Goal: Transaction & Acquisition: Purchase product/service

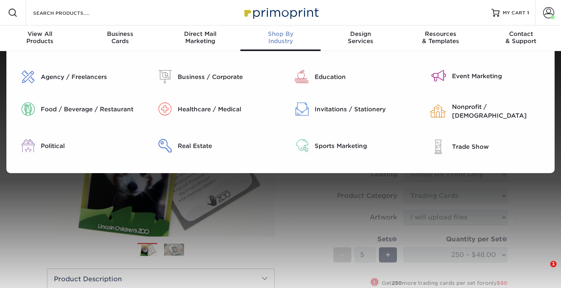
select select "2.50x3.50"
select select "c2f9bce9-36c2-409d-b101-c29d9d031e18"
select select "upload"
select select "250 – $48.00"
select select "f7cdf0bb-4f0d-4a12-bfed-4ea69d747644"
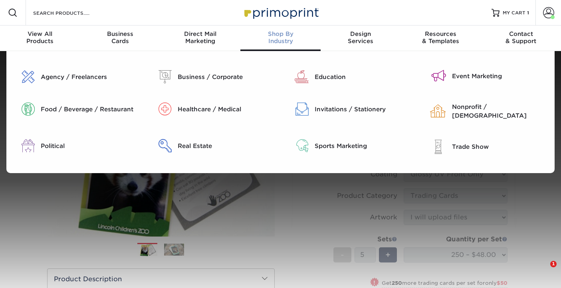
select select "285302"
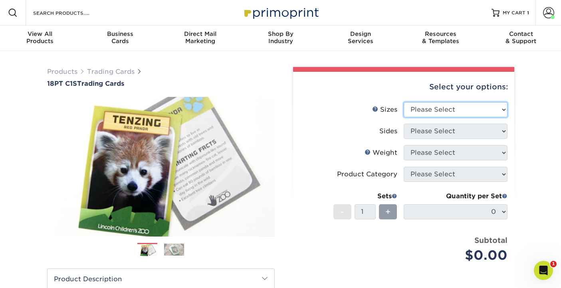
click at [503, 110] on select "Please Select 2.5" x 3.5"" at bounding box center [456, 109] width 104 height 15
click at [542, 269] on icon "Open Intercom Messenger" at bounding box center [542, 269] width 13 height 13
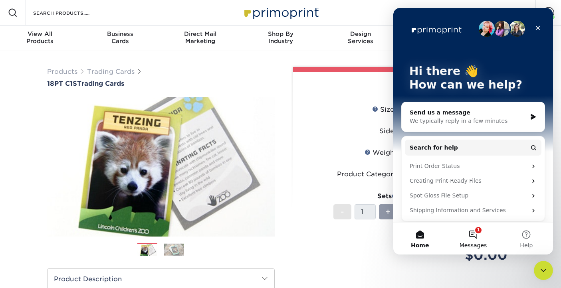
click at [474, 234] on button "1 Messages" at bounding box center [473, 239] width 53 height 32
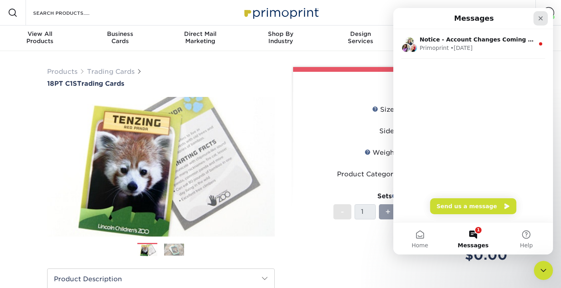
click at [539, 18] on icon "Close" at bounding box center [541, 18] width 6 height 6
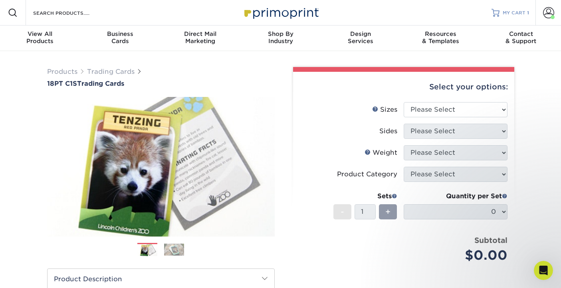
click at [515, 12] on span "MY CART" at bounding box center [514, 13] width 23 height 7
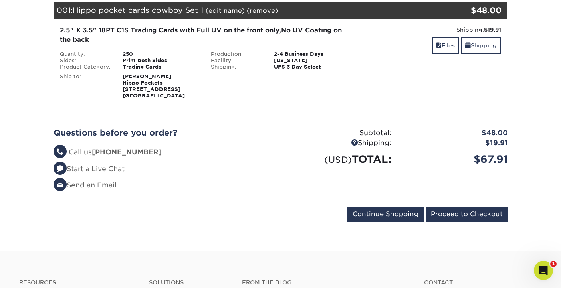
scroll to position [121, 0]
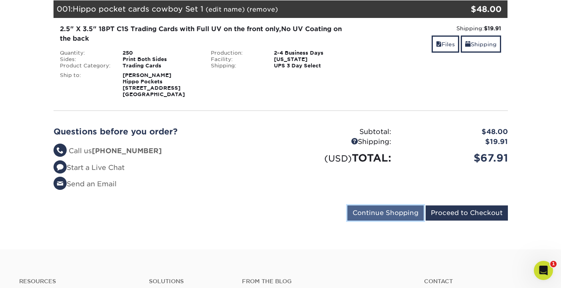
click at [403, 213] on input "Continue Shopping" at bounding box center [386, 213] width 76 height 15
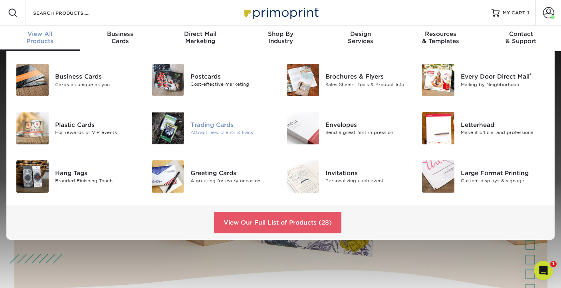
click at [195, 127] on div "Trading Cards" at bounding box center [233, 125] width 84 height 9
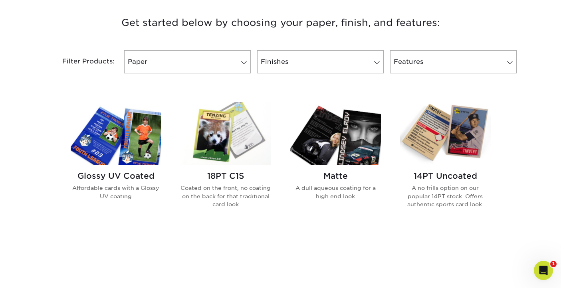
scroll to position [307, 0]
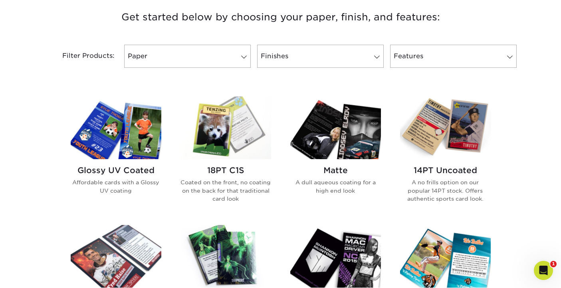
click at [228, 138] on img at bounding box center [226, 128] width 91 height 63
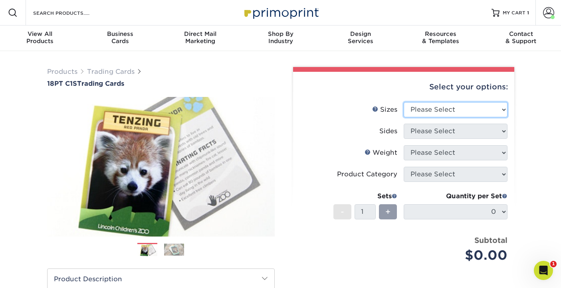
click at [504, 110] on select "Please Select 2.5" x 3.5"" at bounding box center [456, 109] width 104 height 15
select select "2.50x3.50"
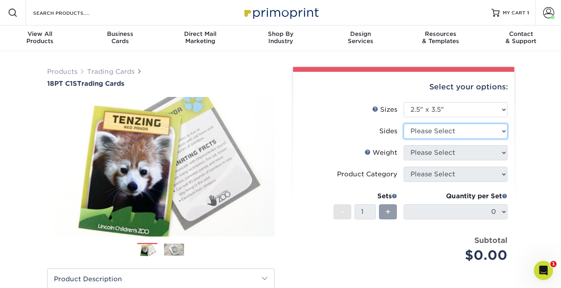
click at [506, 131] on select "Please Select Print Both Sides Print Front Only" at bounding box center [456, 131] width 104 height 15
select select "13abbda7-1d64-4f25-8bb2-c179b224825d"
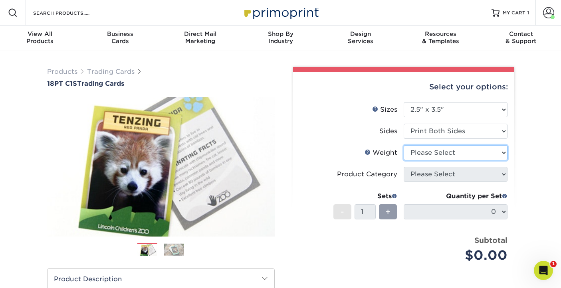
click at [500, 153] on select "Please Select 18PT C1S" at bounding box center [456, 152] width 104 height 15
select select "18PTC1S"
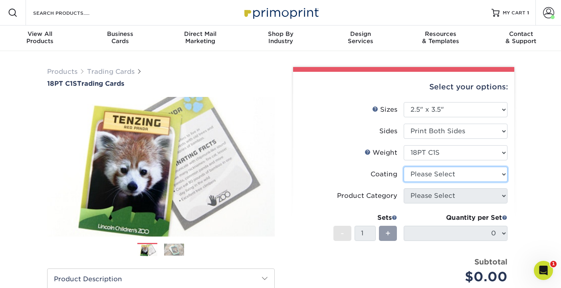
click at [500, 175] on select at bounding box center [456, 174] width 104 height 15
select select "1e8116af-acfc-44b1-83dc-8181aa338834"
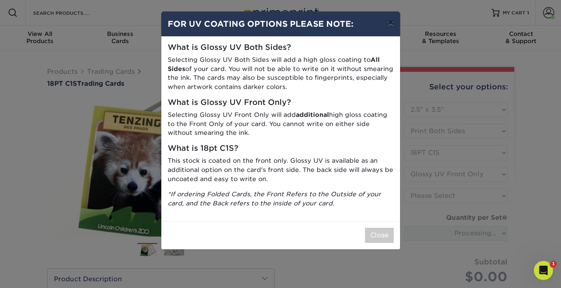
click at [389, 26] on button "×" at bounding box center [391, 23] width 18 height 22
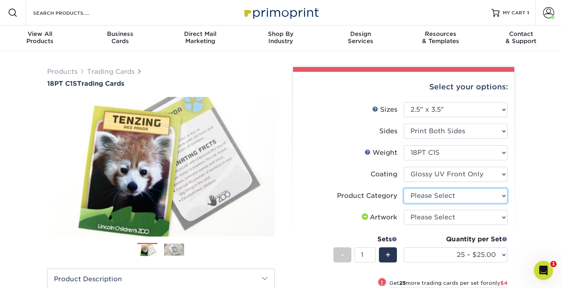
click at [505, 196] on select "Please Select Trading Cards" at bounding box center [456, 196] width 104 height 15
select select "c2f9bce9-36c2-409d-b101-c29d9d031e18"
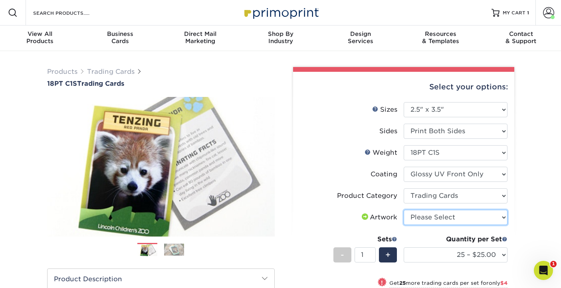
click at [503, 219] on select "Please Select I will upload files I need a design - $100" at bounding box center [456, 217] width 104 height 15
select select "upload"
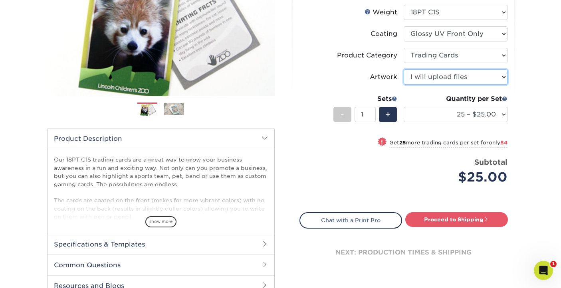
scroll to position [140, 0]
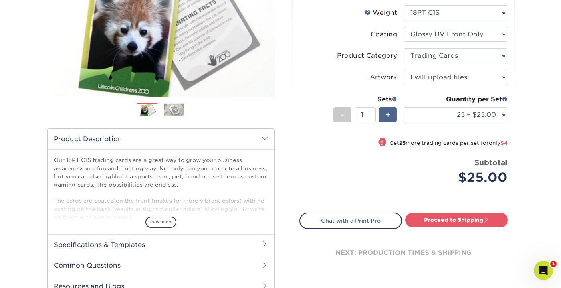
click at [389, 115] on span "+" at bounding box center [388, 115] width 5 height 12
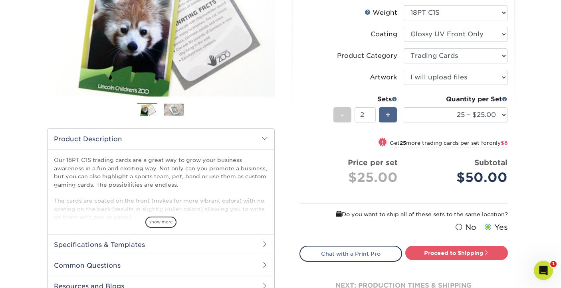
click at [389, 115] on span "+" at bounding box center [388, 115] width 5 height 12
type input "5"
click at [503, 116] on select "25 – $25.00 50 – $29.00 75 – $37.00 100 – $41.00 250 – $48.00 500 – $58.00 1000…" at bounding box center [456, 114] width 104 height 15
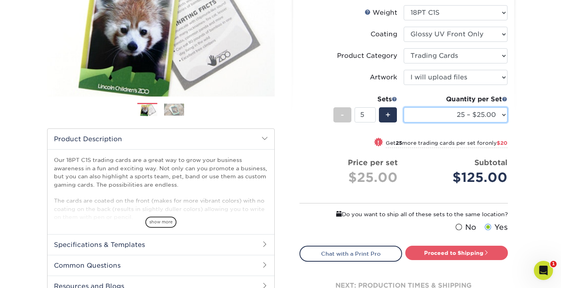
select select "250 – $48.00"
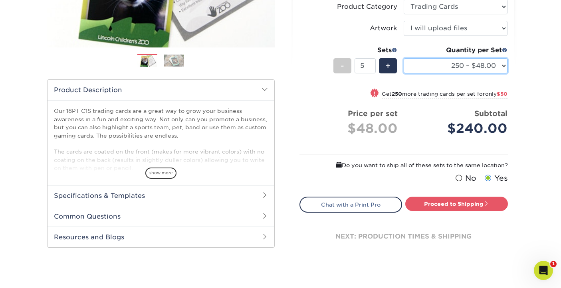
scroll to position [189, 0]
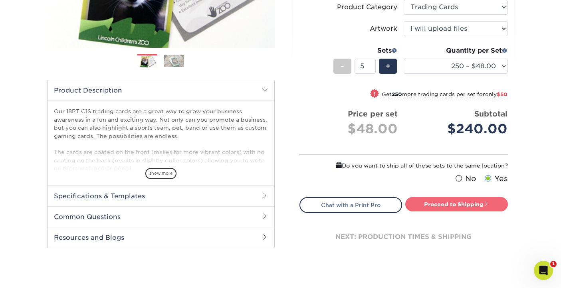
click at [450, 207] on link "Proceed to Shipping" at bounding box center [457, 204] width 103 height 14
type input "Set 1"
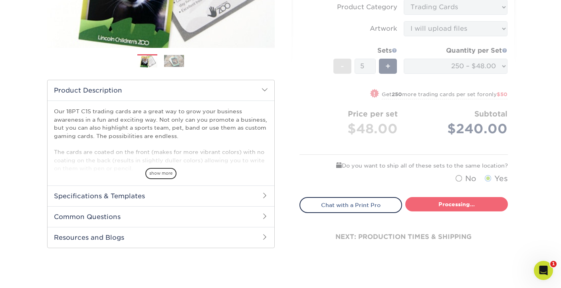
select select "f7cdf0bb-4f0d-4a12-bfed-4ea69d747644"
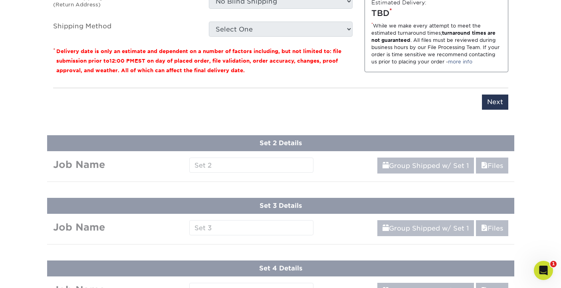
scroll to position [602, 0]
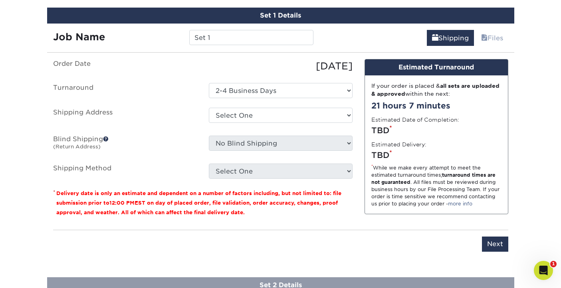
scroll to position [451, 0]
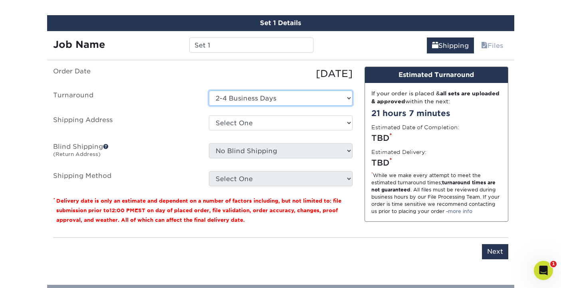
click at [345, 99] on select "Select One 2-4 Business Days" at bounding box center [281, 98] width 144 height 15
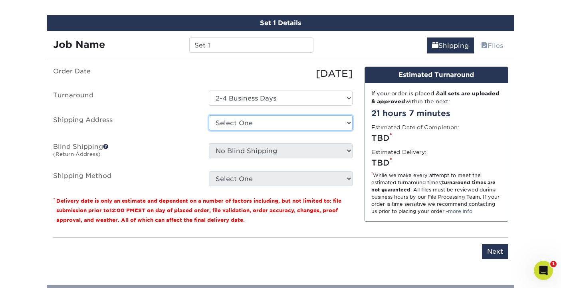
click at [346, 121] on select "Select One Hippo Pockets + Add New Address" at bounding box center [281, 122] width 144 height 15
select select "285302"
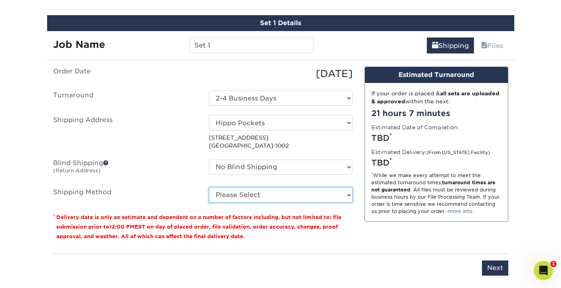
click at [348, 193] on select "Please Select Ground Shipping (+$16.70) 3 Day Shipping Service (+$19.90) 2 Day …" at bounding box center [281, 195] width 144 height 15
select select "02"
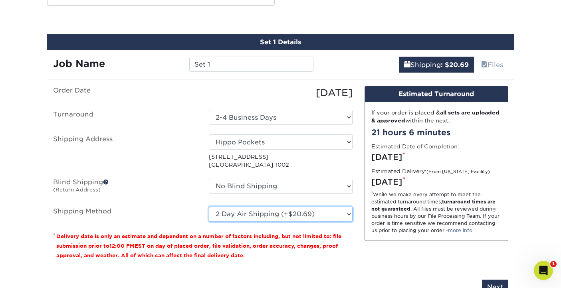
scroll to position [432, 0]
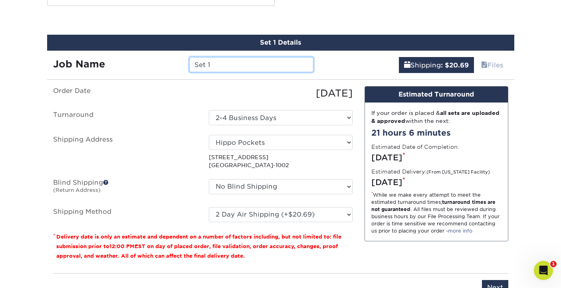
click at [207, 64] on input "Set 1" at bounding box center [251, 64] width 124 height 15
drag, startPoint x: 212, startPoint y: 65, endPoint x: 190, endPoint y: 64, distance: 22.4
click at [190, 64] on input "Set 1" at bounding box center [251, 64] width 124 height 15
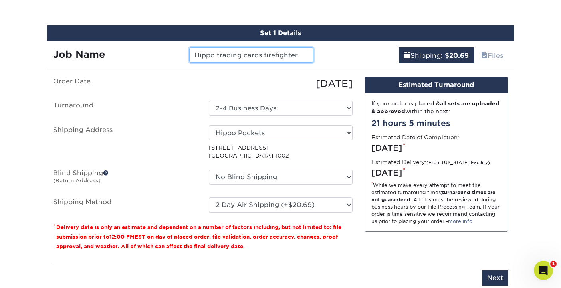
scroll to position [459, 0]
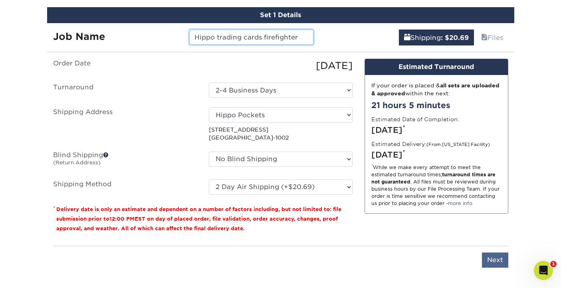
type input "Hippo trading cards firefighter"
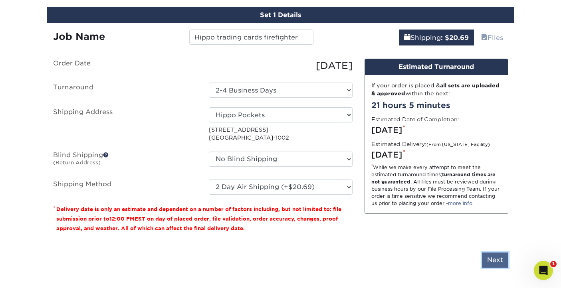
click at [491, 259] on input "Next" at bounding box center [495, 260] width 26 height 15
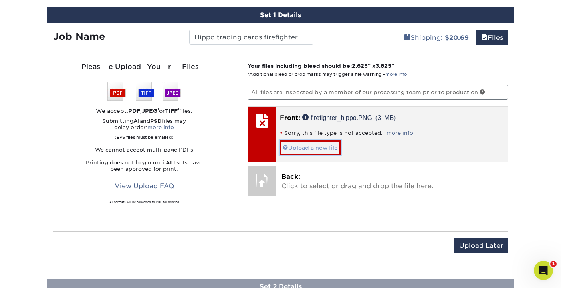
click at [305, 148] on link "Upload a new file" at bounding box center [310, 148] width 61 height 14
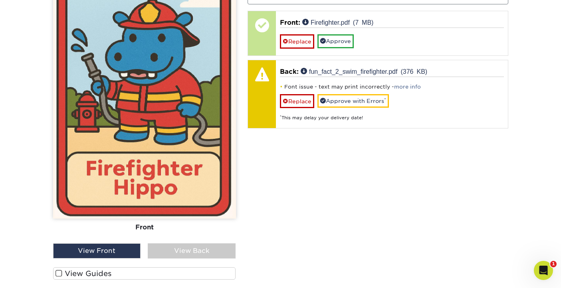
scroll to position [552, 0]
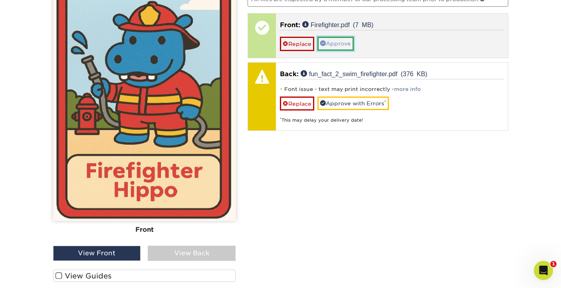
click at [338, 43] on link "Approve" at bounding box center [336, 44] width 36 height 14
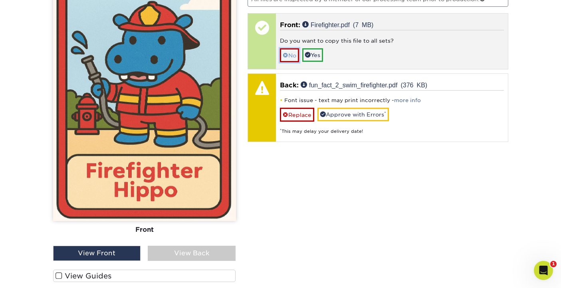
click at [290, 55] on link "No" at bounding box center [289, 55] width 19 height 14
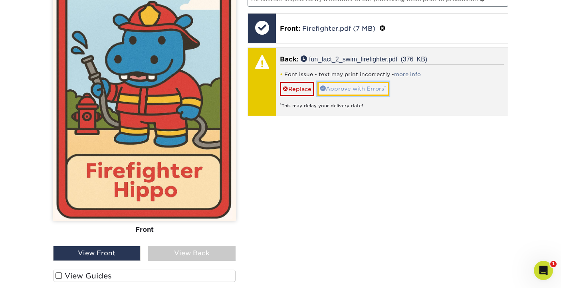
click at [352, 89] on link "Approve with Errors *" at bounding box center [354, 89] width 72 height 14
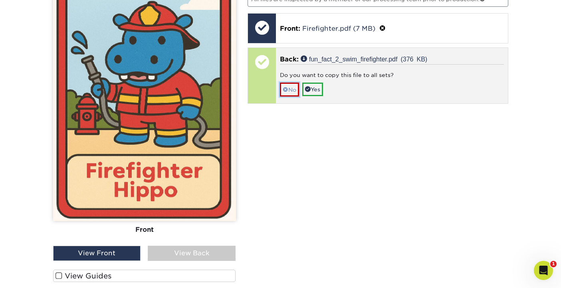
click at [290, 87] on link "No" at bounding box center [289, 90] width 19 height 14
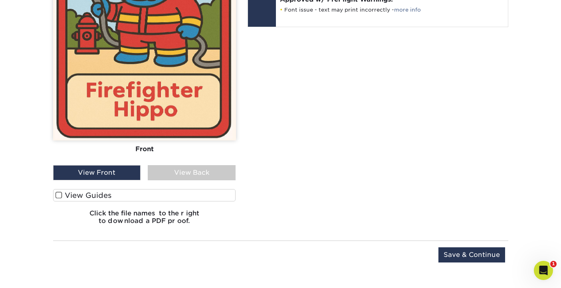
scroll to position [634, 0]
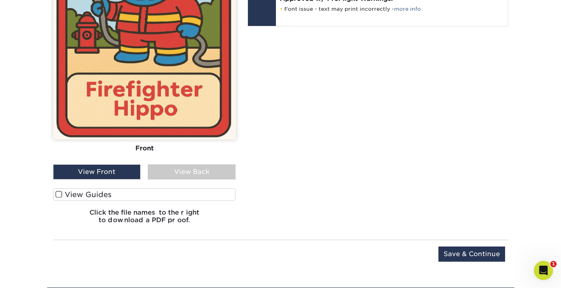
click at [191, 173] on div "View Back" at bounding box center [192, 172] width 88 height 15
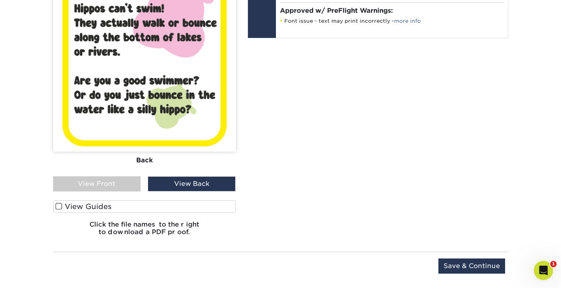
scroll to position [626, 0]
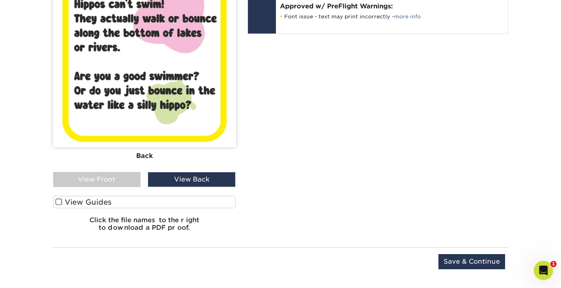
click at [103, 178] on div "View Front" at bounding box center [97, 179] width 88 height 15
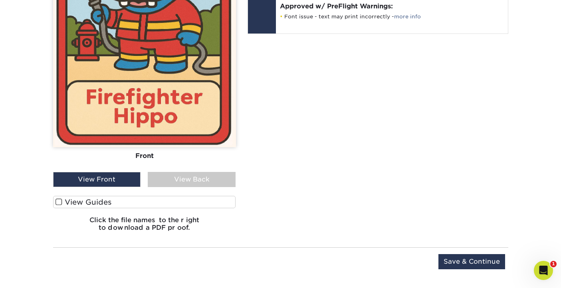
click at [59, 201] on span at bounding box center [59, 203] width 7 height 8
click at [0, 0] on input "View Guides" at bounding box center [0, 0] width 0 height 0
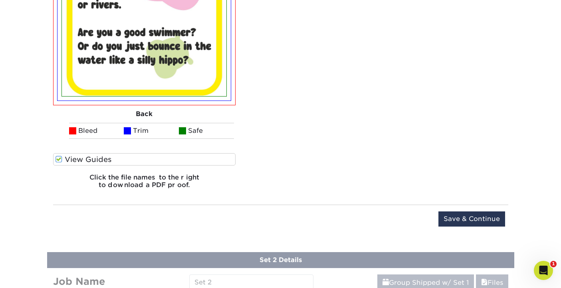
scroll to position [996, 0]
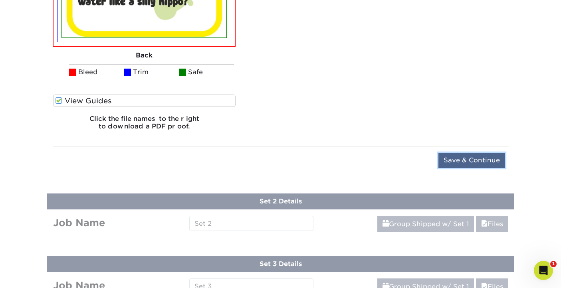
click at [470, 162] on input "Save & Continue" at bounding box center [472, 160] width 67 height 15
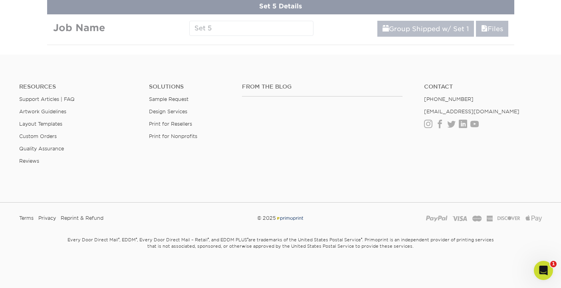
scroll to position [413, 0]
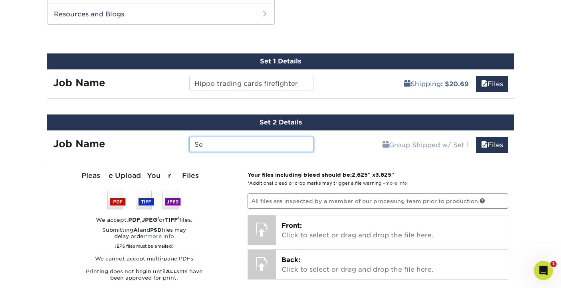
type input "S"
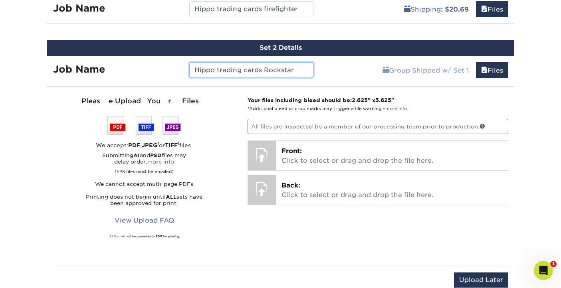
scroll to position [481, 0]
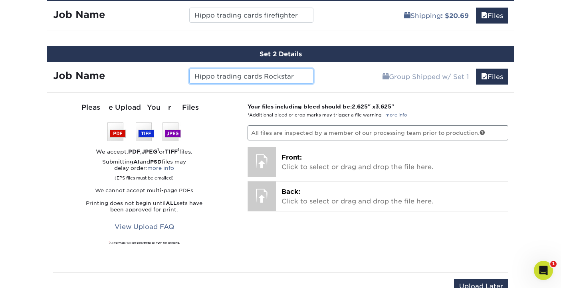
type input "Hippo trading cards Rockstar"
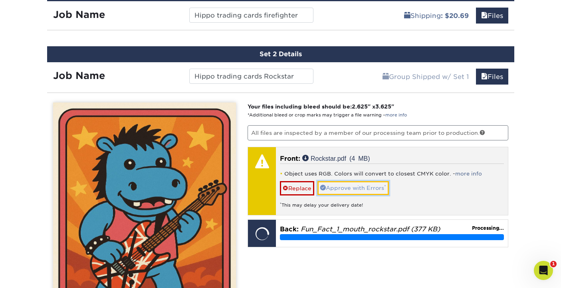
click at [350, 187] on link "Approve with Errors *" at bounding box center [354, 188] width 72 height 14
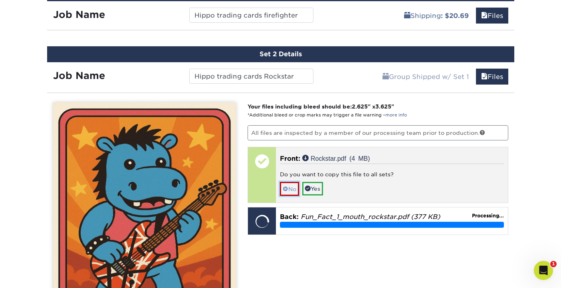
click at [288, 192] on link "No" at bounding box center [289, 189] width 19 height 14
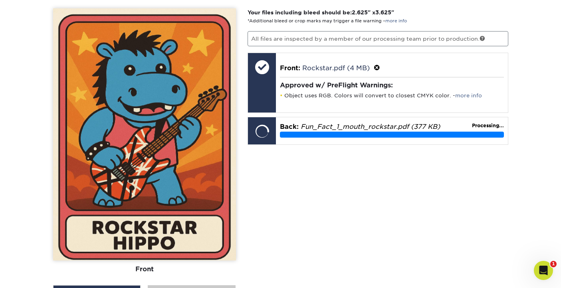
scroll to position [576, 0]
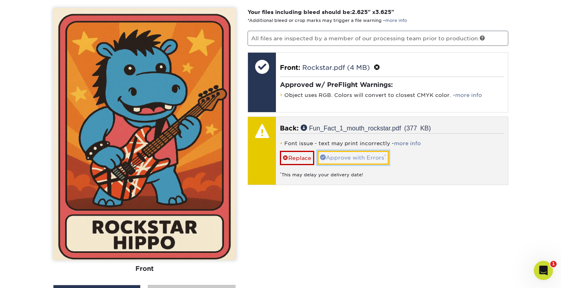
click at [368, 153] on link "Approve with Errors *" at bounding box center [354, 158] width 72 height 14
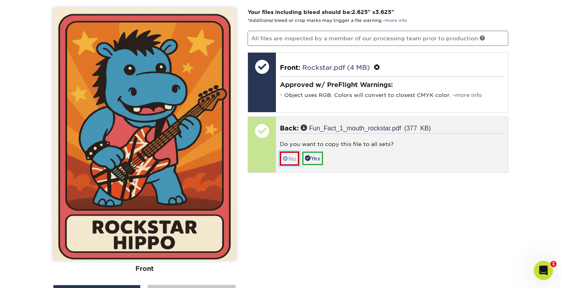
click at [292, 156] on link "No" at bounding box center [289, 159] width 19 height 14
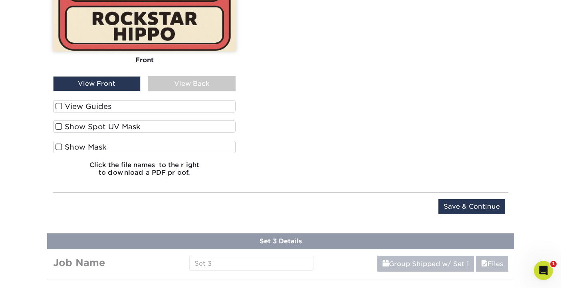
scroll to position [786, 0]
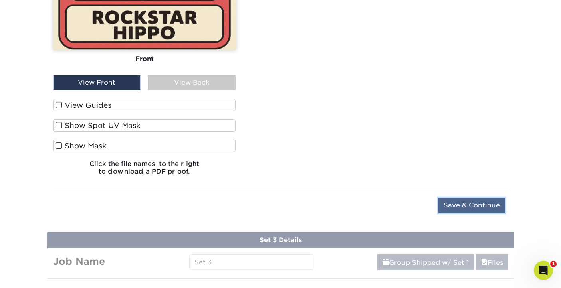
click at [475, 206] on input "Save & Continue" at bounding box center [472, 205] width 67 height 15
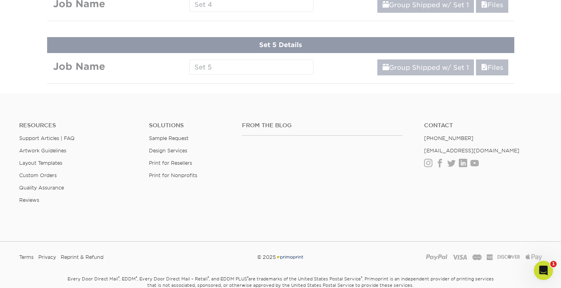
scroll to position [475, 0]
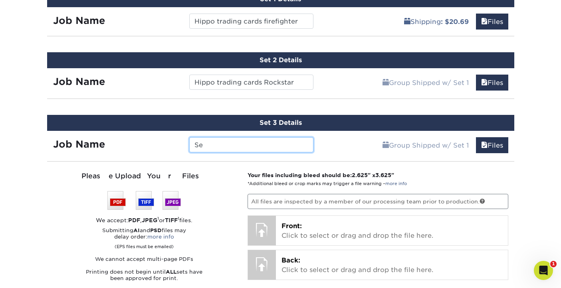
type input "S"
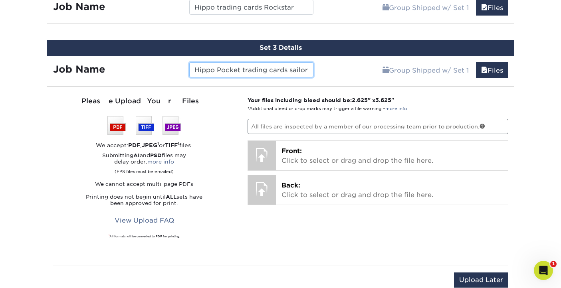
scroll to position [564, 0]
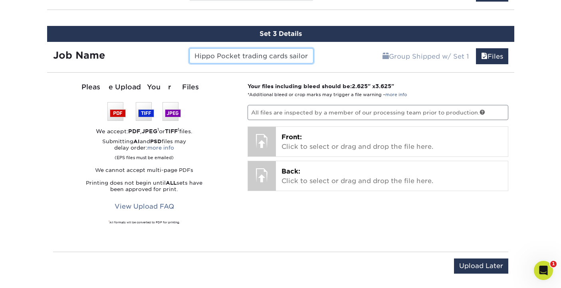
type input "Hippo Pocket trading cards sailor"
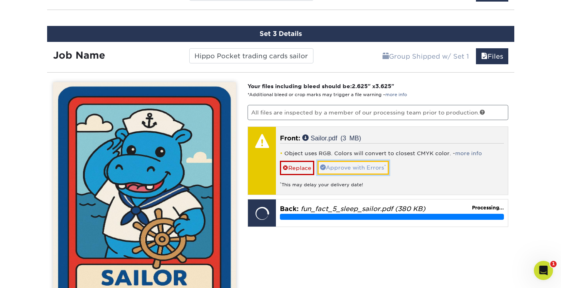
click at [367, 167] on link "Approve with Errors *" at bounding box center [354, 168] width 72 height 14
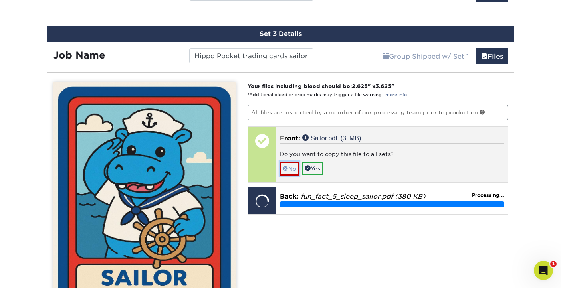
click at [288, 169] on span at bounding box center [286, 169] width 6 height 6
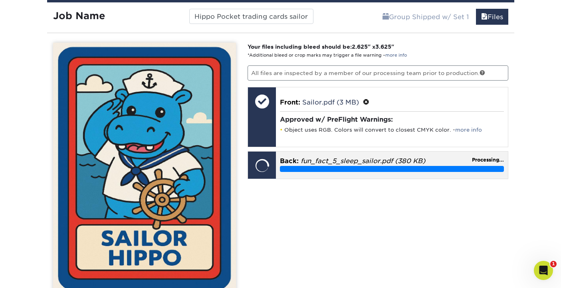
scroll to position [620, 0]
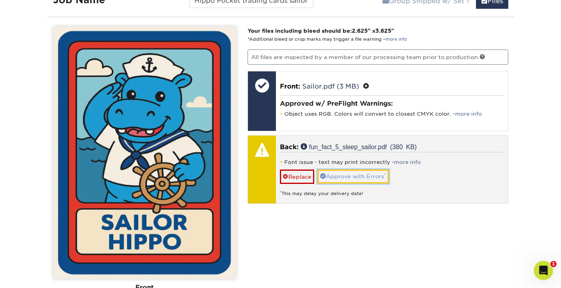
click at [364, 177] on link "Approve with Errors *" at bounding box center [354, 177] width 72 height 14
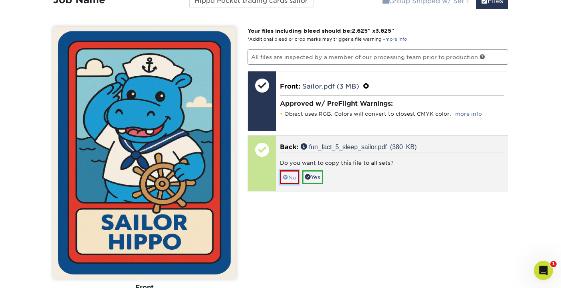
click at [292, 177] on link "No" at bounding box center [289, 178] width 19 height 14
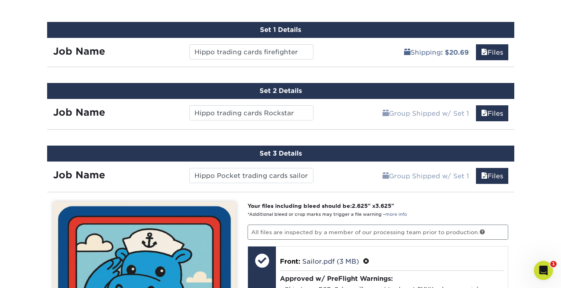
scroll to position [445, 0]
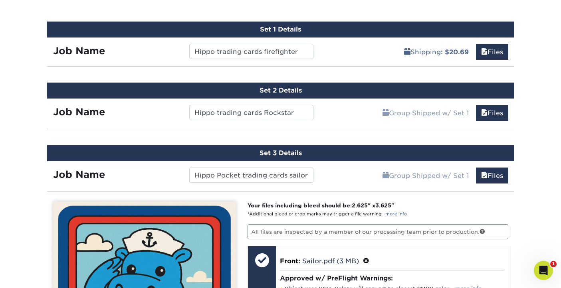
click at [378, 58] on div "Shipping : $20.69 Files" at bounding box center [417, 49] width 195 height 22
click at [496, 54] on link "Files" at bounding box center [492, 52] width 32 height 16
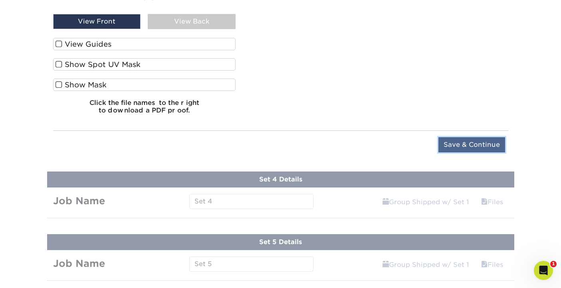
click at [463, 144] on input "Save & Continue" at bounding box center [472, 144] width 67 height 15
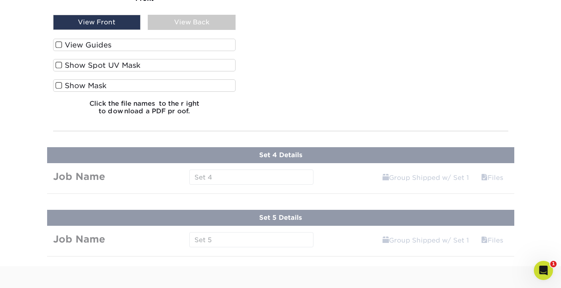
scroll to position [1313, 0]
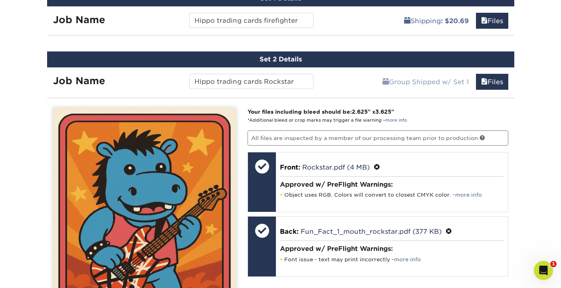
scroll to position [482, 0]
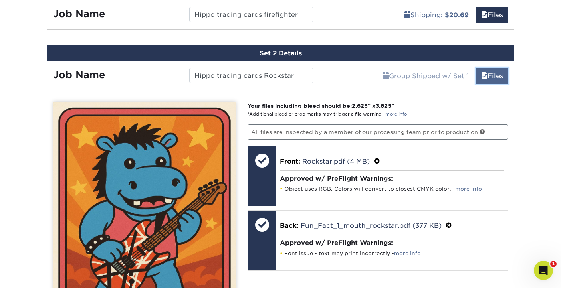
click at [489, 78] on link "Files" at bounding box center [492, 76] width 32 height 16
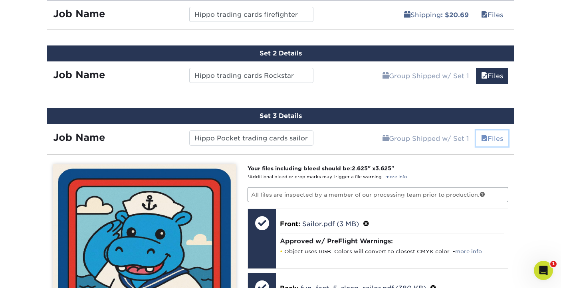
click at [492, 139] on link "Files" at bounding box center [492, 139] width 32 height 16
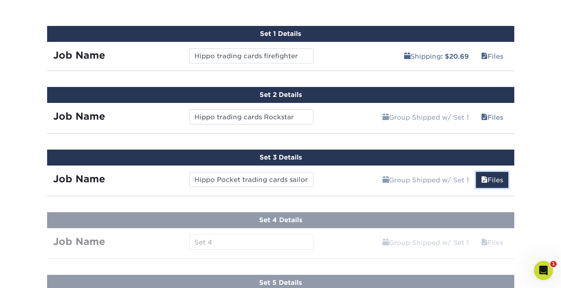
scroll to position [440, 0]
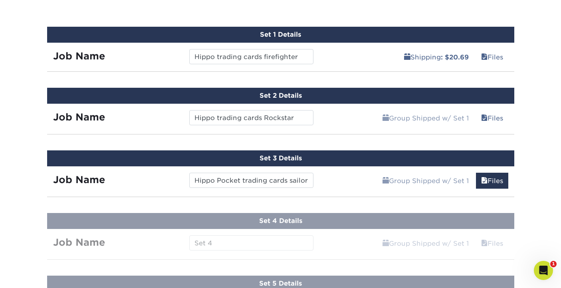
click at [352, 181] on div "Group Shipped w/ Set 1 Files Continue" at bounding box center [417, 179] width 195 height 24
click at [494, 117] on link "Files" at bounding box center [492, 118] width 32 height 16
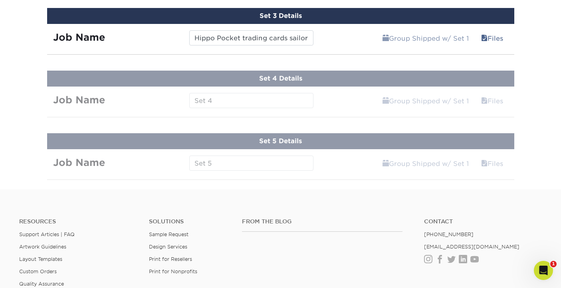
scroll to position [965, 0]
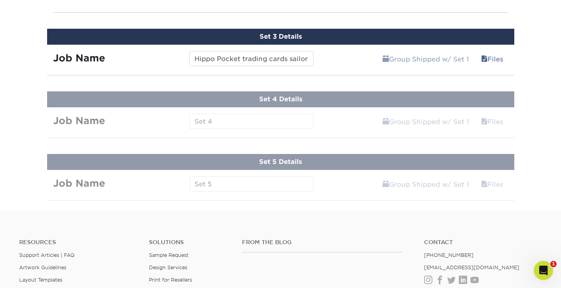
click at [334, 53] on div "Group Shipped w/ Set 1 Files Continue" at bounding box center [417, 57] width 195 height 24
click at [492, 58] on link "Files" at bounding box center [492, 59] width 32 height 16
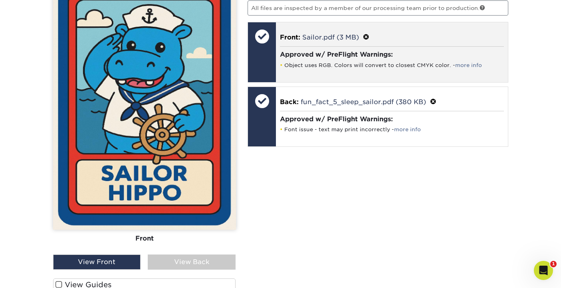
scroll to position [1070, 0]
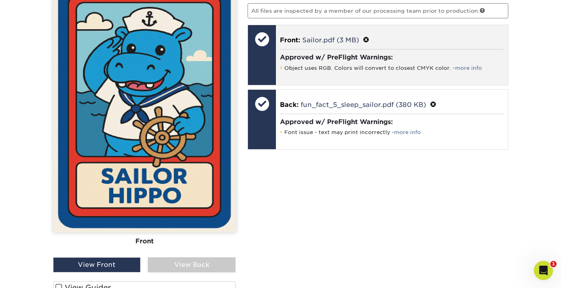
click at [401, 66] on li "Object uses RGB. Colors will convert to closest CMYK color. - more info" at bounding box center [392, 68] width 224 height 7
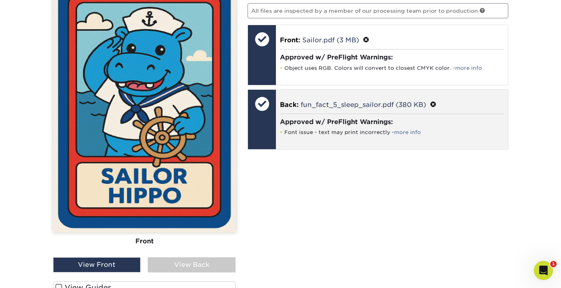
click at [410, 135] on div "Approved w/ PreFlight Warnings: Font issue - text may print incorrectly - more …" at bounding box center [392, 127] width 224 height 26
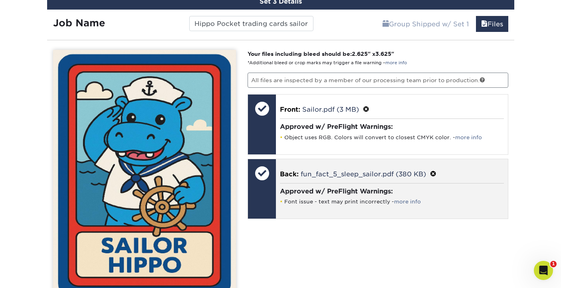
scroll to position [979, 0]
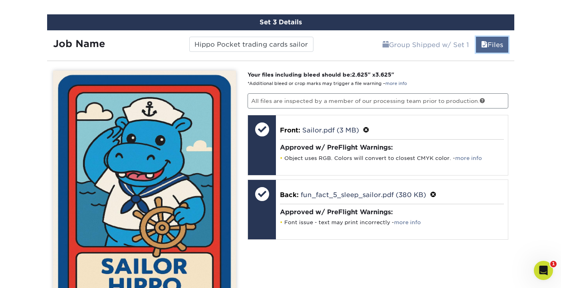
click at [491, 46] on link "Files" at bounding box center [492, 45] width 32 height 16
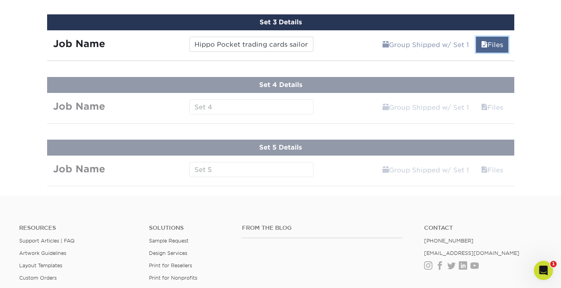
click at [491, 46] on link "Files" at bounding box center [492, 45] width 32 height 16
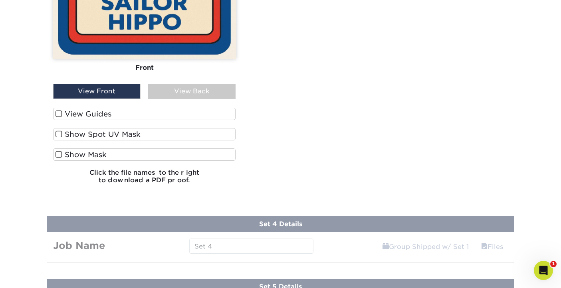
scroll to position [1241, 0]
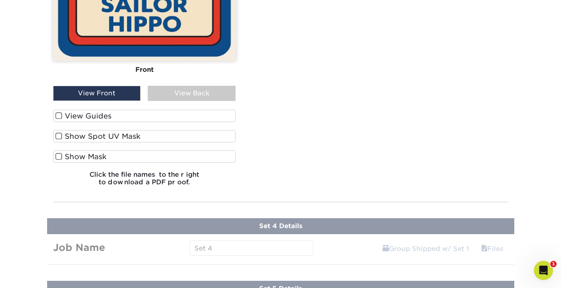
click at [116, 91] on div "View Front" at bounding box center [97, 93] width 88 height 15
click at [167, 88] on div "View Back" at bounding box center [192, 93] width 88 height 15
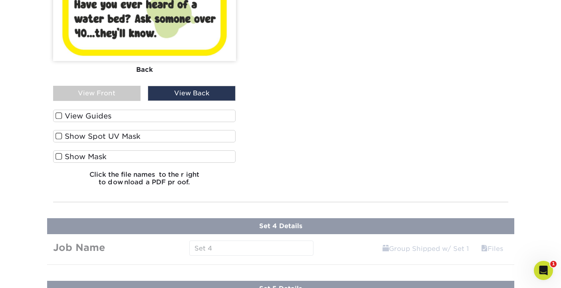
click at [125, 93] on div "View Front" at bounding box center [97, 93] width 88 height 15
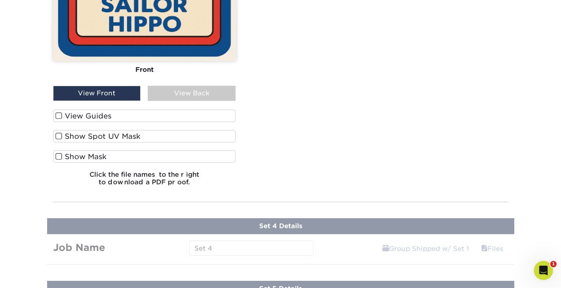
click at [58, 117] on span at bounding box center [59, 116] width 7 height 8
click at [0, 0] on input "View Guides" at bounding box center [0, 0] width 0 height 0
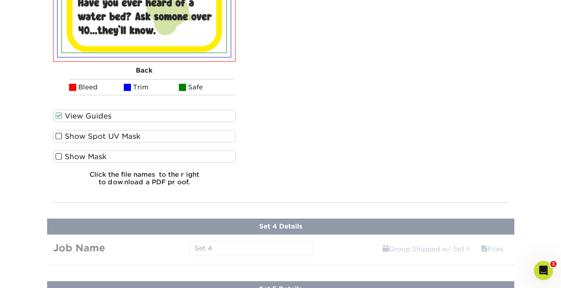
click at [60, 134] on span at bounding box center [59, 137] width 7 height 8
click at [0, 0] on input "Show Spot UV Mask" at bounding box center [0, 0] width 0 height 0
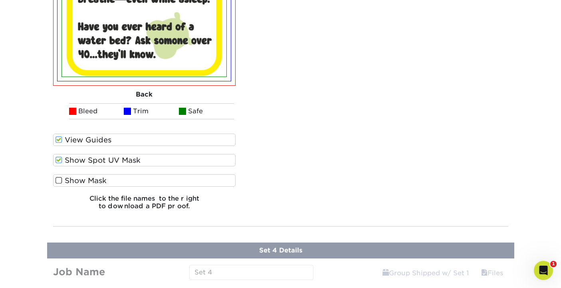
scroll to position [1489, 0]
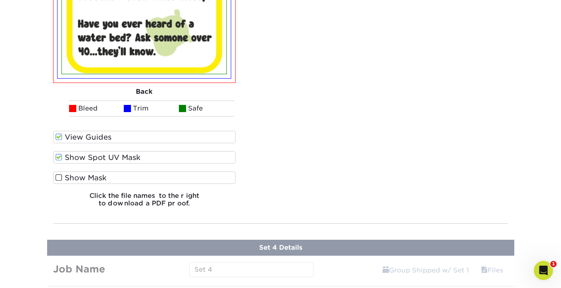
click at [60, 177] on span at bounding box center [59, 178] width 7 height 8
click at [0, 0] on input "Show Mask" at bounding box center [0, 0] width 0 height 0
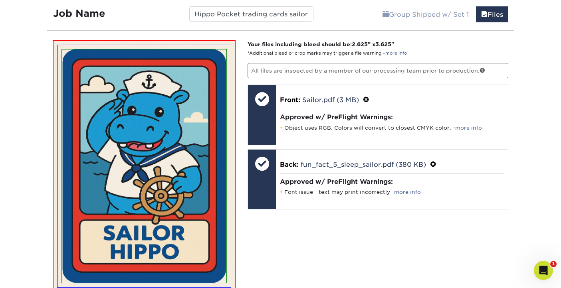
scroll to position [1008, 0]
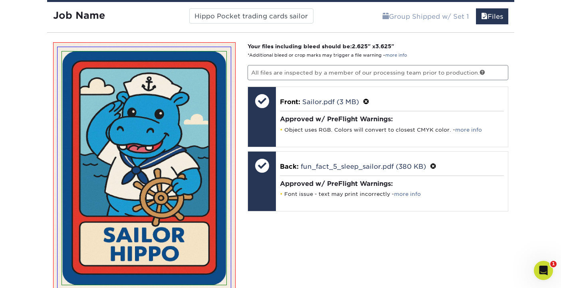
click at [288, 71] on p "All files are inspected by a member of our processing team prior to production." at bounding box center [378, 72] width 261 height 15
click at [483, 72] on link at bounding box center [483, 73] width 6 height 6
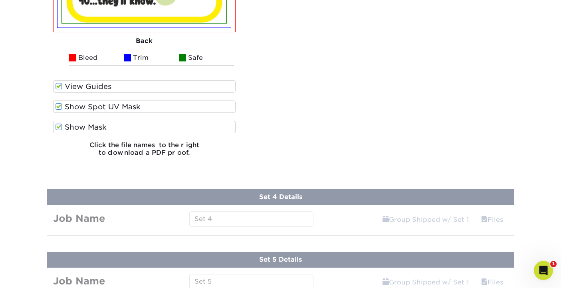
scroll to position [1536, 0]
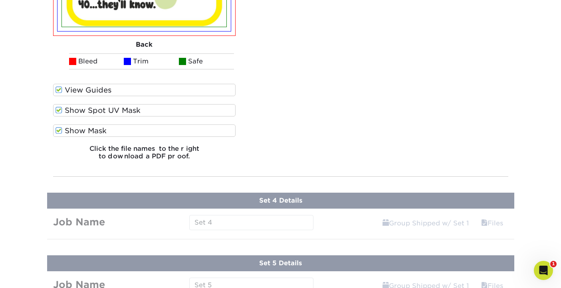
click at [177, 150] on h6 "Click the file names to the right to download a PDF proof." at bounding box center [144, 156] width 183 height 22
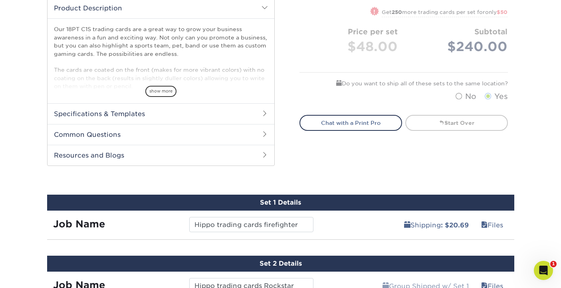
scroll to position [272, 0]
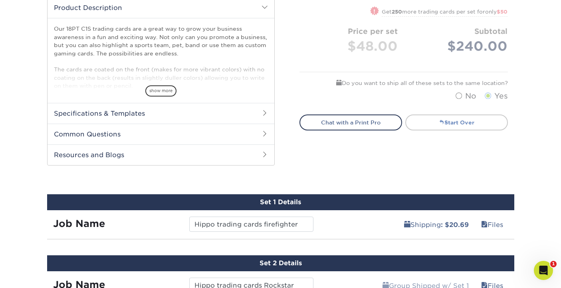
click at [427, 123] on link "Start Over" at bounding box center [457, 123] width 103 height 16
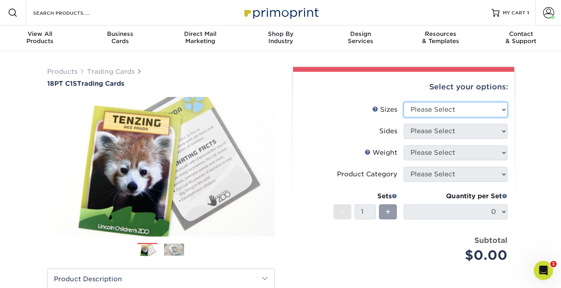
click at [501, 107] on select "Please Select 2.5" x 3.5"" at bounding box center [456, 109] width 104 height 15
select select "2.50x3.50"
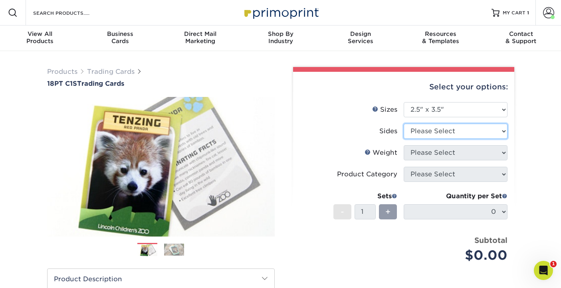
click at [504, 133] on select "Please Select Print Both Sides Print Front Only" at bounding box center [456, 131] width 104 height 15
select select "13abbda7-1d64-4f25-8bb2-c179b224825d"
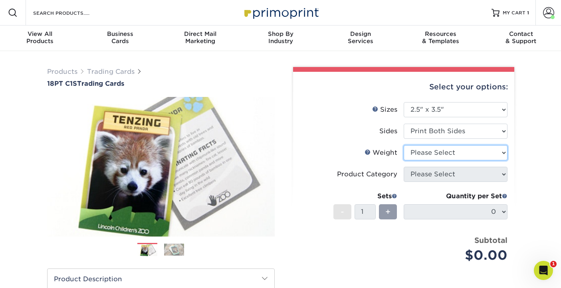
click at [501, 153] on select "Please Select 18PT C1S" at bounding box center [456, 152] width 104 height 15
select select "18PTC1S"
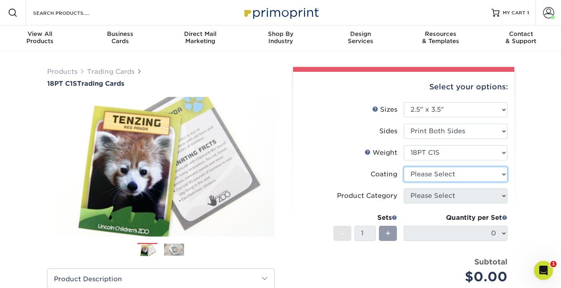
click at [502, 173] on select at bounding box center [456, 174] width 104 height 15
select select "1e8116af-acfc-44b1-83dc-8181aa338834"
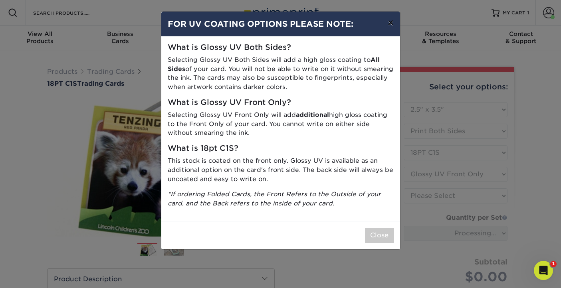
click at [386, 24] on button "×" at bounding box center [391, 23] width 18 height 22
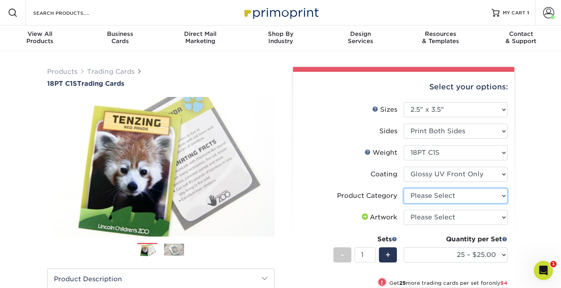
click at [502, 197] on select "Please Select Trading Cards" at bounding box center [456, 196] width 104 height 15
select select "c2f9bce9-36c2-409d-b101-c29d9d031e18"
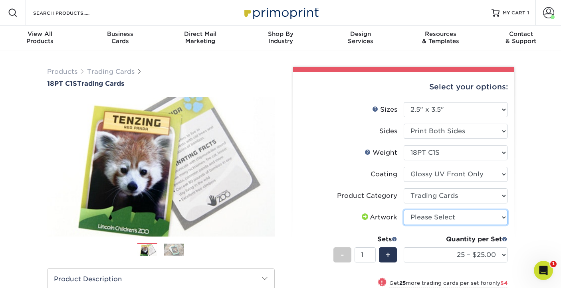
click at [500, 216] on select "Please Select I will upload files I need a design - $100" at bounding box center [456, 217] width 104 height 15
select select "upload"
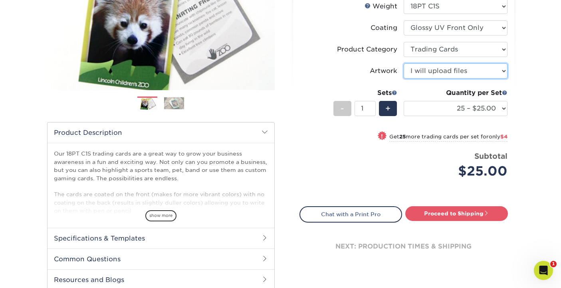
scroll to position [148, 0]
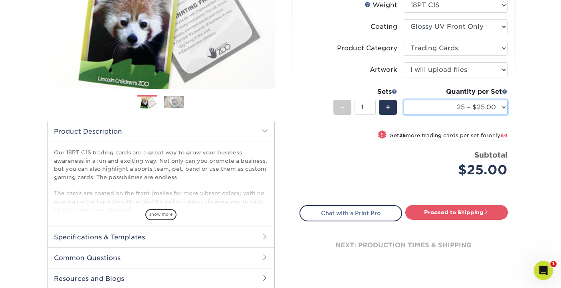
click at [502, 105] on select "25 – $25.00 50 – $29.00 75 – $37.00 100 – $41.00 250 – $48.00 500 – $58.00 1000…" at bounding box center [456, 107] width 104 height 15
select select "250 – $48.00"
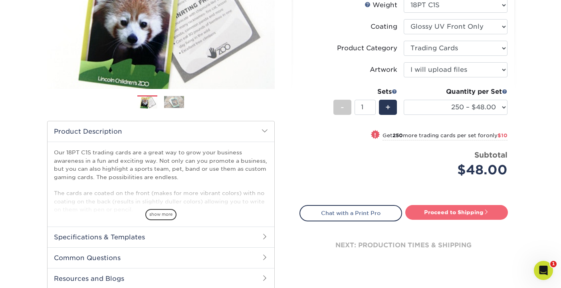
click at [455, 213] on link "Proceed to Shipping" at bounding box center [457, 212] width 103 height 14
type input "Set 1"
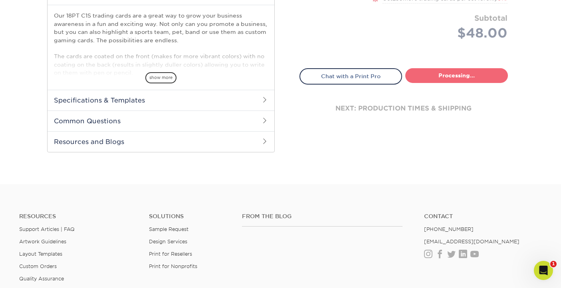
select select "f7cdf0bb-4f0d-4a12-bfed-4ea69d747644"
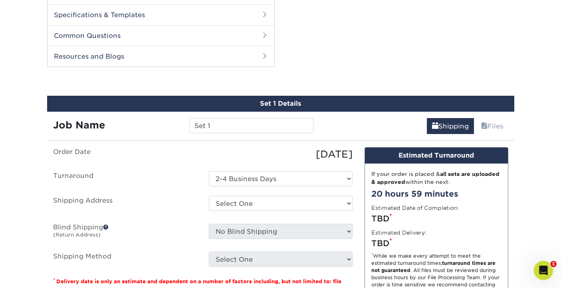
scroll to position [370, 0]
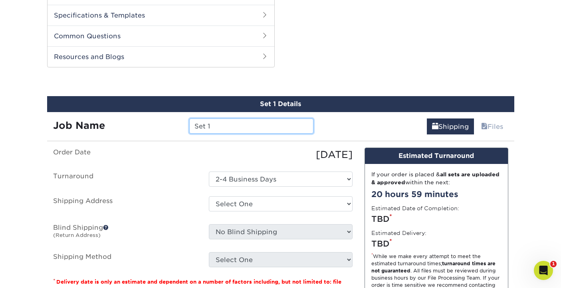
click at [205, 129] on input "Set 1" at bounding box center [251, 126] width 124 height 15
click at [210, 128] on input "Set 1" at bounding box center [251, 126] width 124 height 15
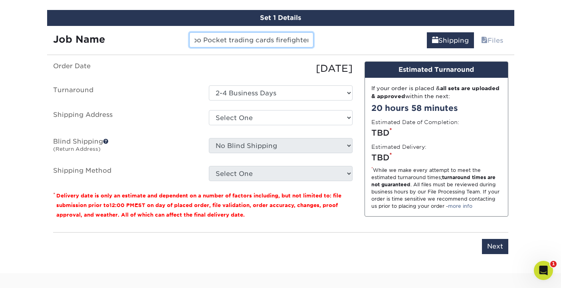
scroll to position [455, 0]
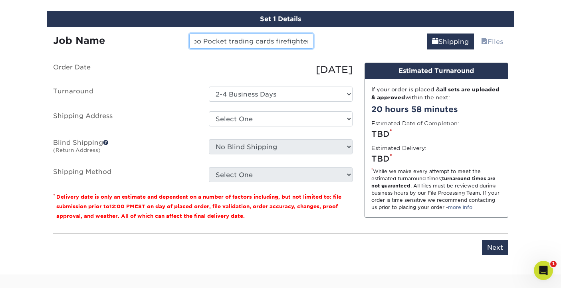
type input "Hippo Pocket trading cards firefighter"
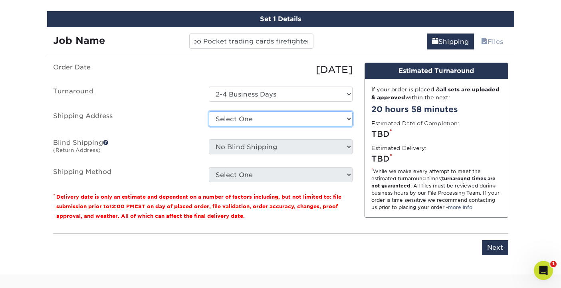
click at [350, 121] on select "Select One Hippo Pockets + Add New Address" at bounding box center [281, 118] width 144 height 15
select select "285302"
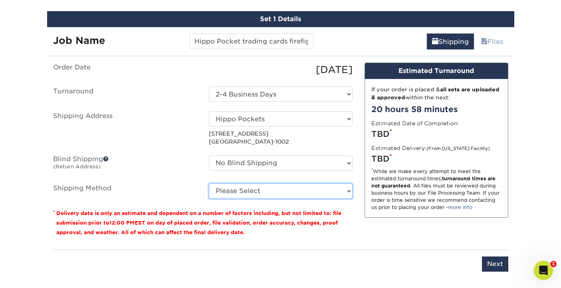
click at [348, 194] on select "Please Select Ground Shipping (+$16.21) 3 Day Shipping Service (+$19.90) 2 Day …" at bounding box center [281, 191] width 144 height 15
select select "02"
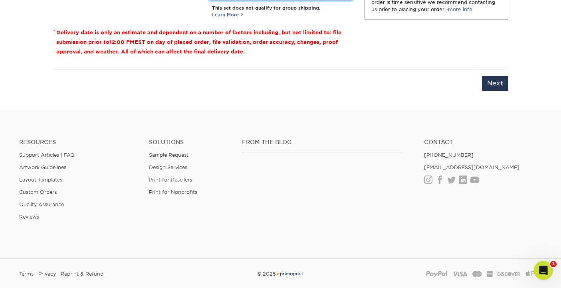
scroll to position [654, 0]
click at [491, 85] on input "Next" at bounding box center [495, 83] width 26 height 15
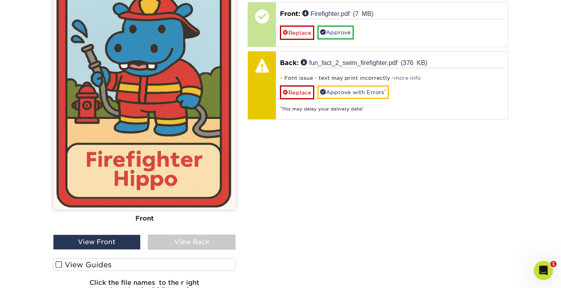
scroll to position [556, 0]
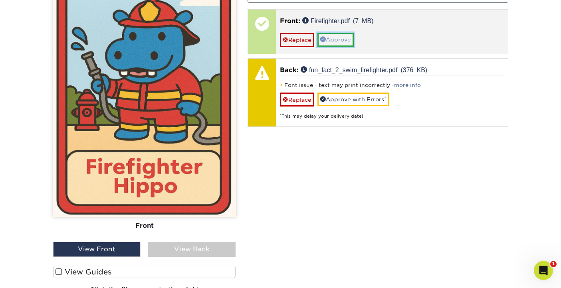
click at [335, 40] on link "Approve" at bounding box center [336, 40] width 36 height 14
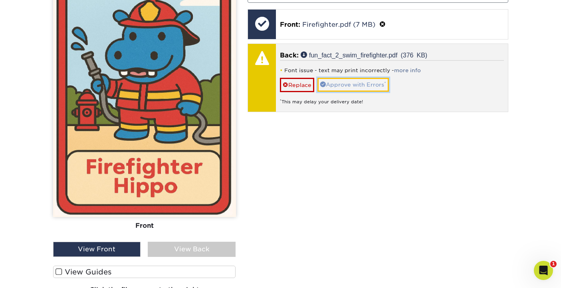
click at [348, 83] on link "Approve with Errors *" at bounding box center [354, 85] width 72 height 14
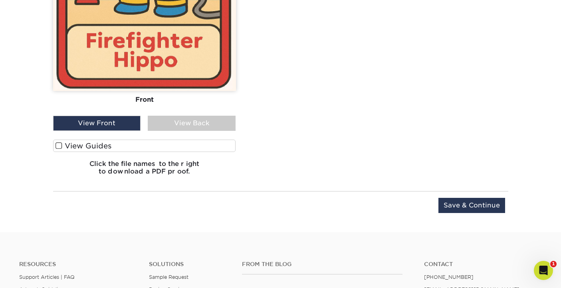
scroll to position [684, 0]
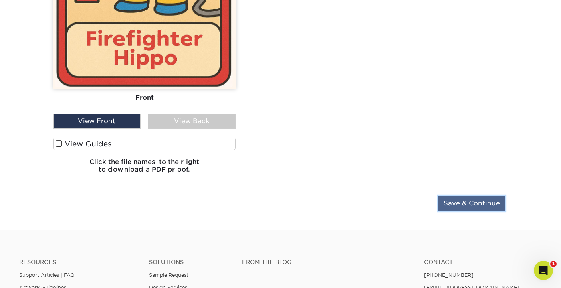
click at [475, 205] on input "Save & Continue" at bounding box center [472, 203] width 67 height 15
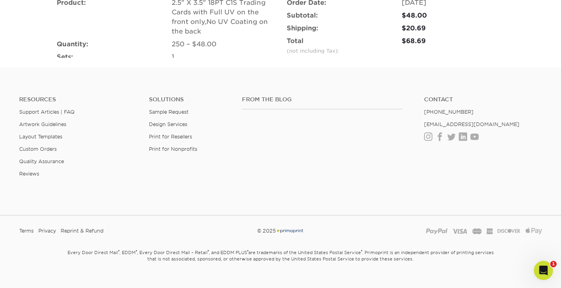
scroll to position [609, 0]
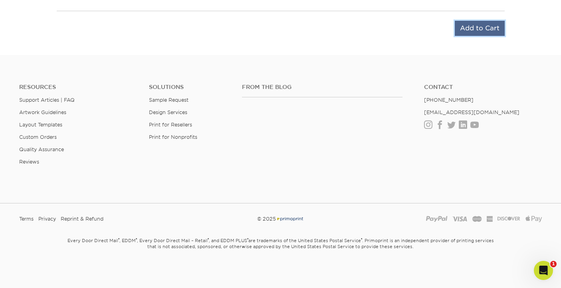
click at [489, 28] on input "Add to Cart" at bounding box center [480, 28] width 50 height 15
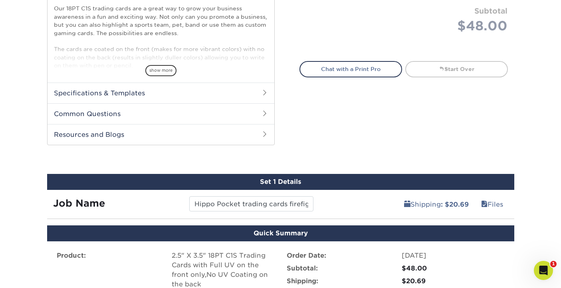
scroll to position [276, 0]
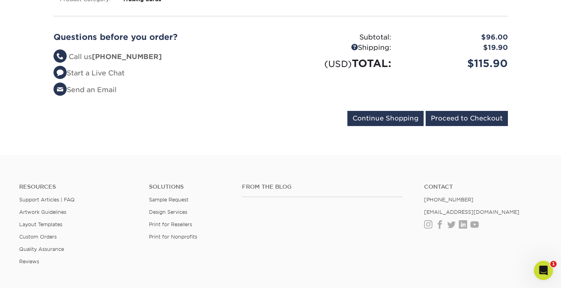
scroll to position [340, 0]
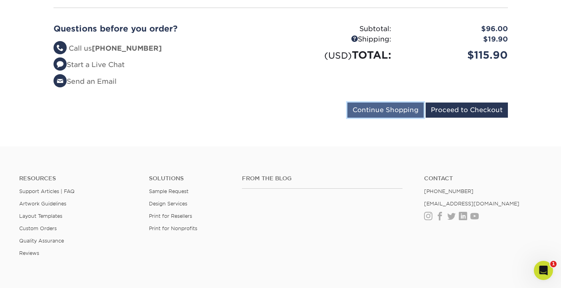
click at [397, 113] on input "Continue Shopping" at bounding box center [386, 110] width 76 height 15
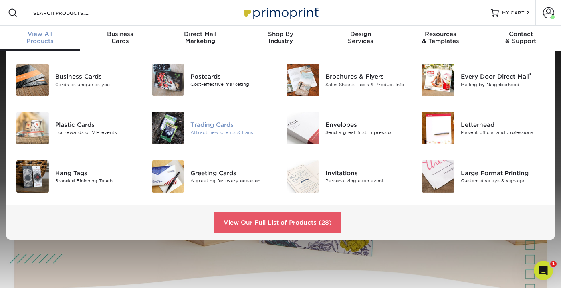
click at [211, 122] on div "Trading Cards" at bounding box center [233, 125] width 84 height 9
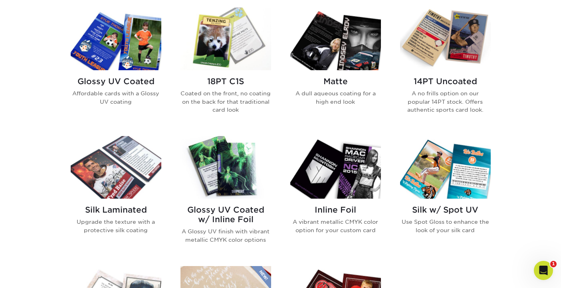
scroll to position [397, 0]
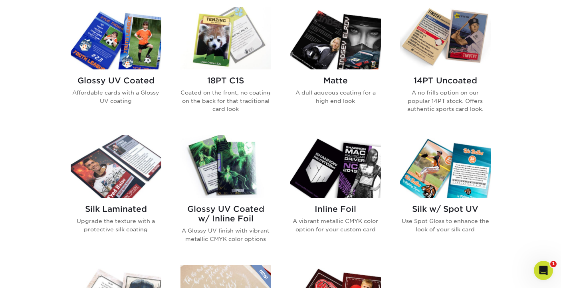
click at [234, 60] on img at bounding box center [226, 38] width 91 height 63
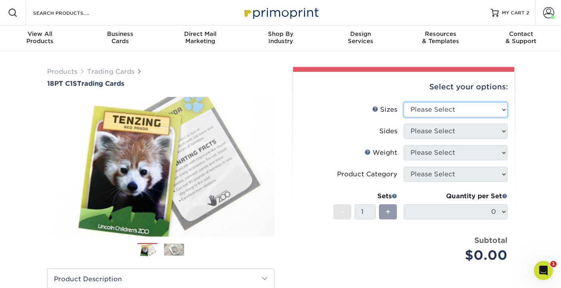
click at [501, 109] on select "Please Select 2.5" x 3.5"" at bounding box center [456, 109] width 104 height 15
select select "2.50x3.50"
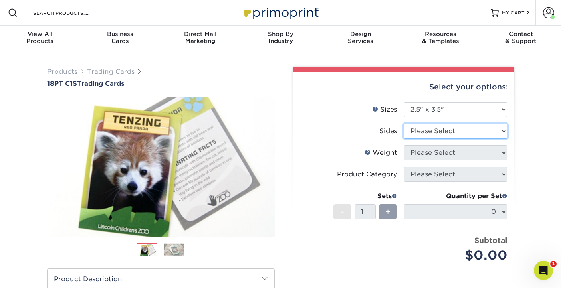
click at [501, 131] on select "Please Select Print Both Sides Print Front Only" at bounding box center [456, 131] width 104 height 15
select select "13abbda7-1d64-4f25-8bb2-c179b224825d"
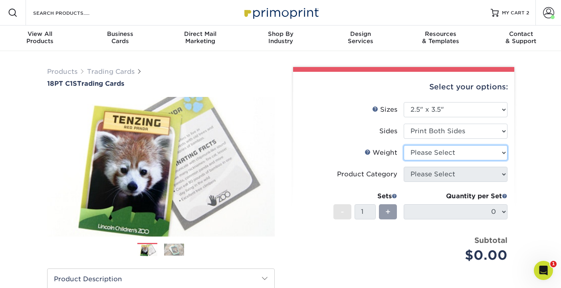
click at [504, 151] on select "Please Select 18PT C1S" at bounding box center [456, 152] width 104 height 15
select select "18PTC1S"
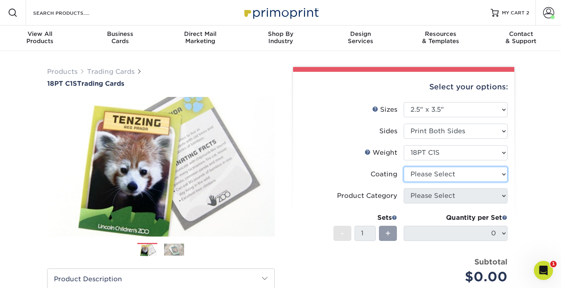
click at [503, 175] on select at bounding box center [456, 174] width 104 height 15
select select "1e8116af-acfc-44b1-83dc-8181aa338834"
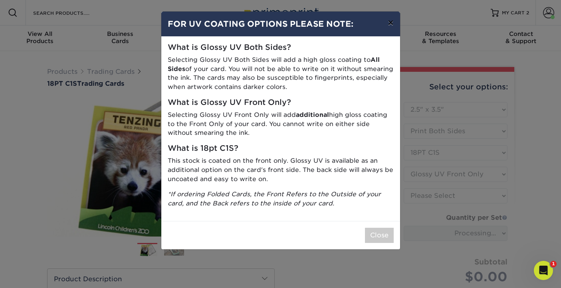
click at [390, 23] on button "×" at bounding box center [391, 23] width 18 height 22
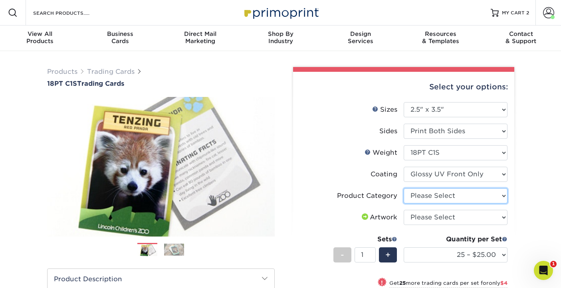
click at [504, 195] on select "Please Select Trading Cards" at bounding box center [456, 196] width 104 height 15
select select "c2f9bce9-36c2-409d-b101-c29d9d031e18"
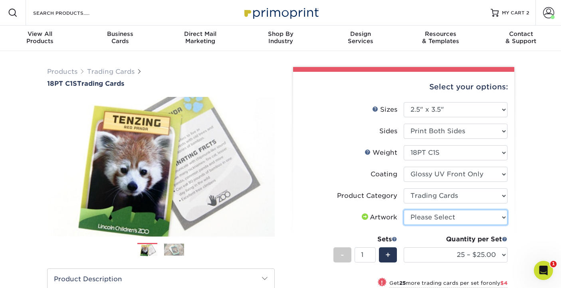
click at [502, 218] on select "Please Select I will upload files I need a design - $100" at bounding box center [456, 217] width 104 height 15
select select "upload"
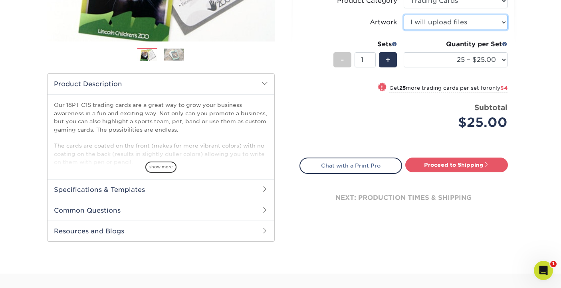
scroll to position [195, 0]
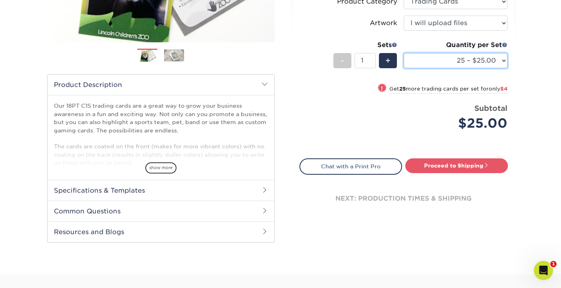
click at [503, 58] on select "25 – $25.00 50 – $29.00 75 – $37.00 100 – $41.00 250 – $48.00 500 – $58.00 1000…" at bounding box center [456, 60] width 104 height 15
select select "250 – $48.00"
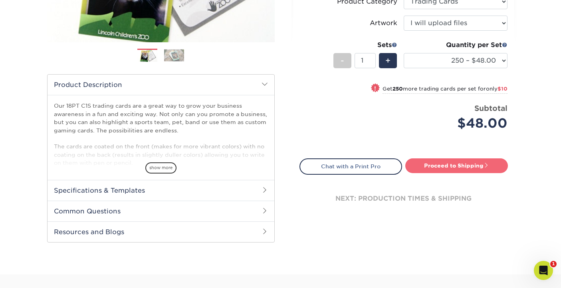
click at [460, 166] on link "Proceed to Shipping" at bounding box center [457, 166] width 103 height 14
type input "Set 1"
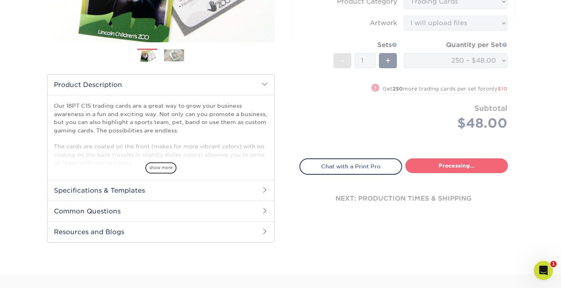
select select "f7cdf0bb-4f0d-4a12-bfed-4ea69d747644"
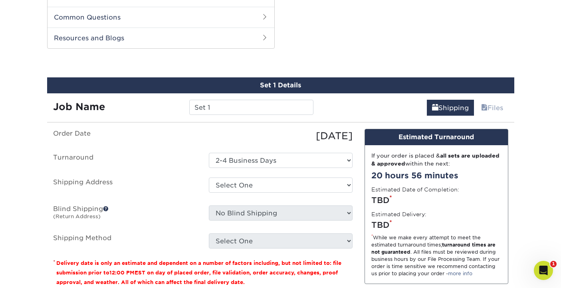
scroll to position [398, 0]
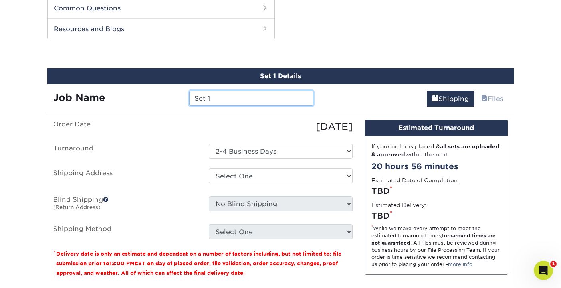
click at [220, 103] on input "Set 1" at bounding box center [251, 98] width 124 height 15
type input "S"
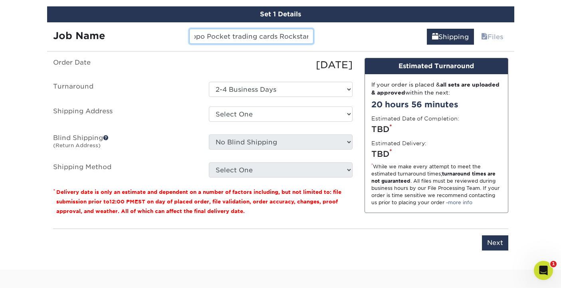
scroll to position [467, 0]
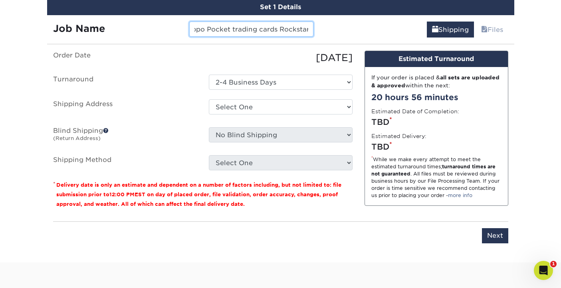
type input "Hippo Pocket trading cards Rockstar"
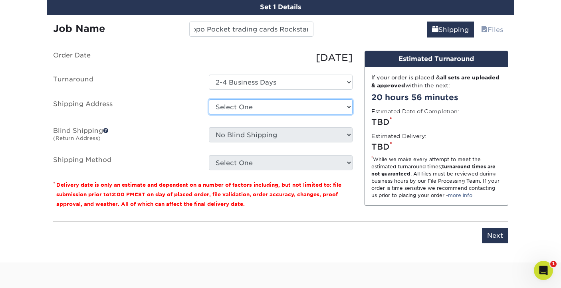
click at [350, 104] on select "Select One Hippo Pockets + Add New Address" at bounding box center [281, 106] width 144 height 15
select select "285302"
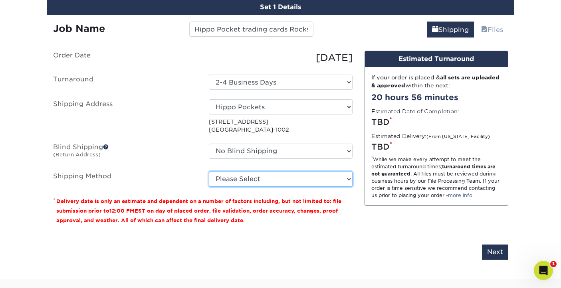
click at [346, 178] on select "Please Select Ground Shipping (+$16.21) 3 Day Shipping Service (+$19.90) 2 Day …" at bounding box center [281, 179] width 144 height 15
select select "02"
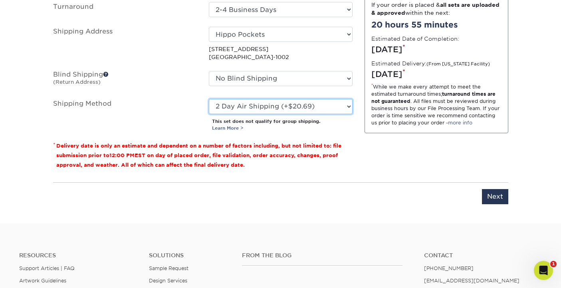
scroll to position [540, 0]
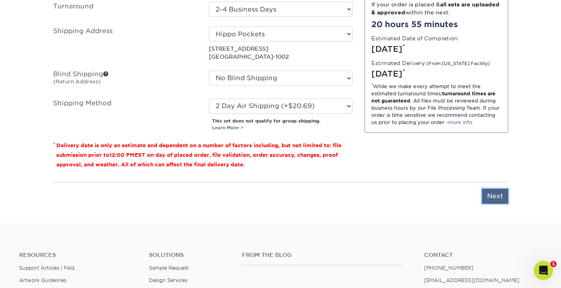
click at [498, 199] on input "Next" at bounding box center [495, 196] width 26 height 15
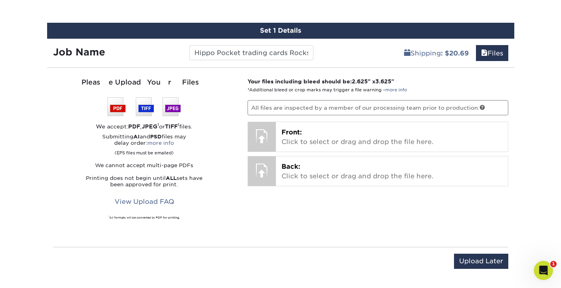
scroll to position [435, 0]
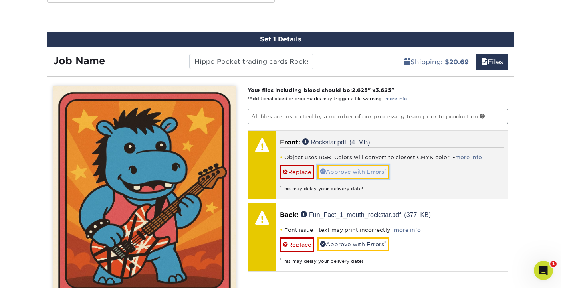
click at [370, 170] on link "Approve with Errors *" at bounding box center [354, 172] width 72 height 14
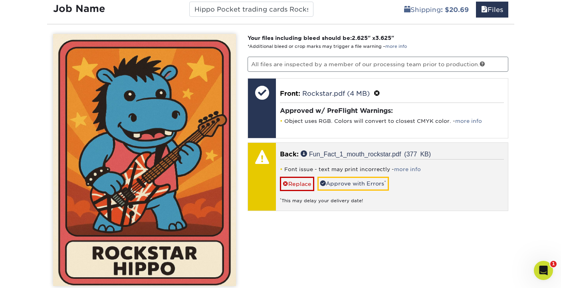
scroll to position [495, 0]
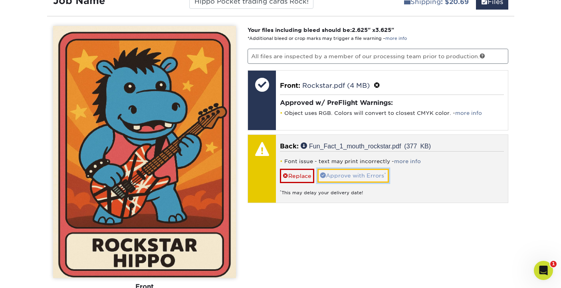
click at [368, 176] on link "Approve with Errors *" at bounding box center [354, 176] width 72 height 14
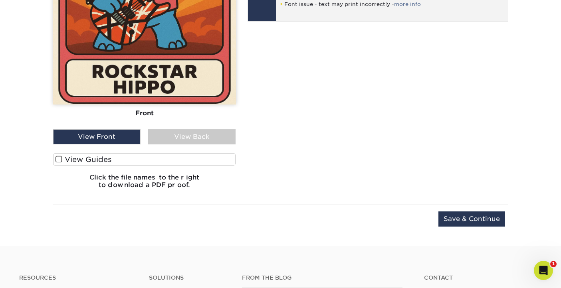
scroll to position [691, 0]
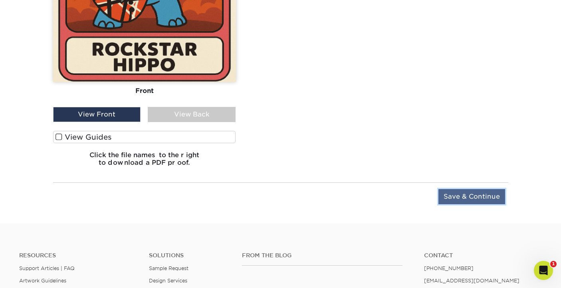
click at [463, 198] on input "Save & Continue" at bounding box center [472, 196] width 67 height 15
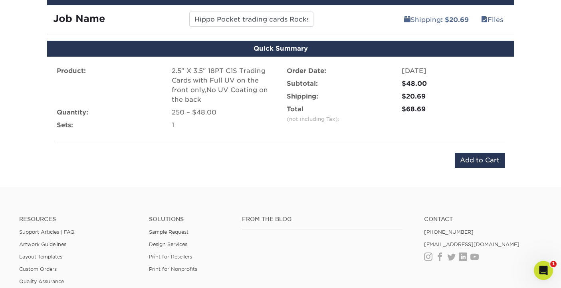
scroll to position [480, 0]
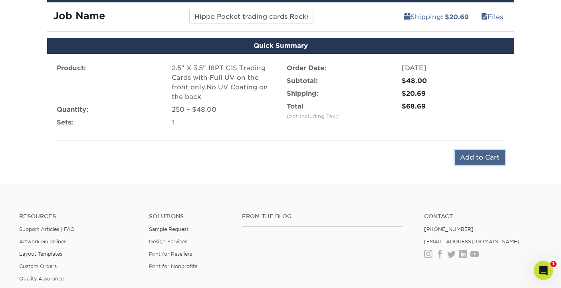
click at [474, 155] on input "Add to Cart" at bounding box center [480, 157] width 50 height 15
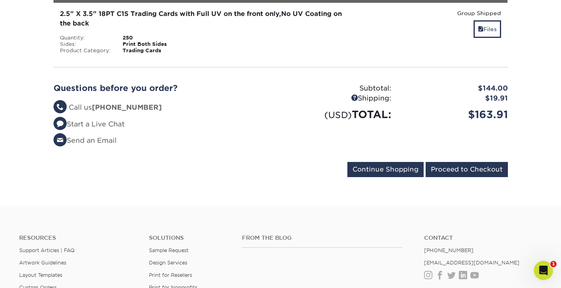
scroll to position [374, 0]
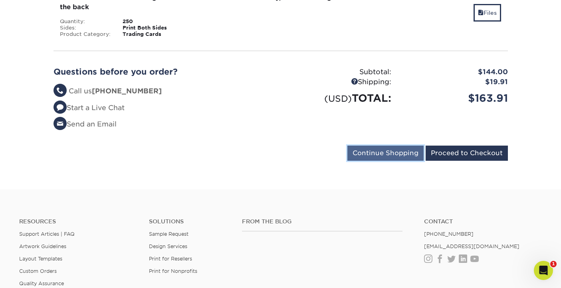
click at [399, 154] on input "Continue Shopping" at bounding box center [386, 153] width 76 height 15
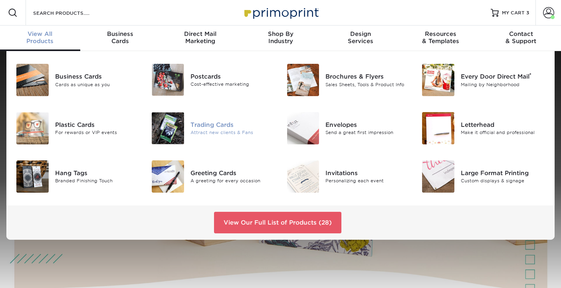
click at [206, 127] on div "Trading Cards" at bounding box center [233, 125] width 84 height 9
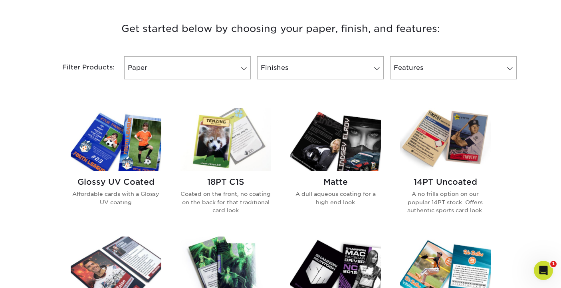
scroll to position [297, 0]
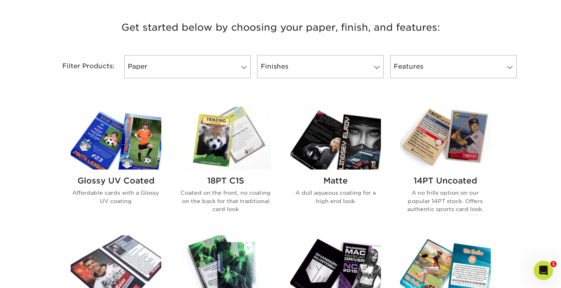
click at [235, 146] on img at bounding box center [226, 138] width 91 height 63
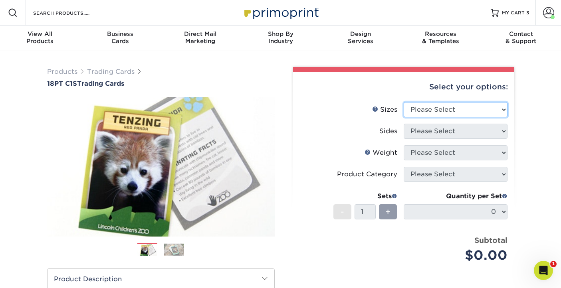
click at [505, 108] on select "Please Select 2.5" x 3.5"" at bounding box center [456, 109] width 104 height 15
select select "2.50x3.50"
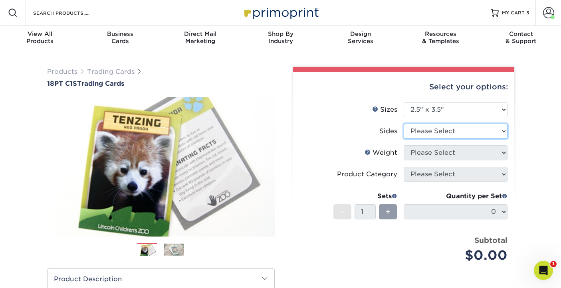
click at [503, 131] on select "Please Select Print Both Sides Print Front Only" at bounding box center [456, 131] width 104 height 15
select select "13abbda7-1d64-4f25-8bb2-c179b224825d"
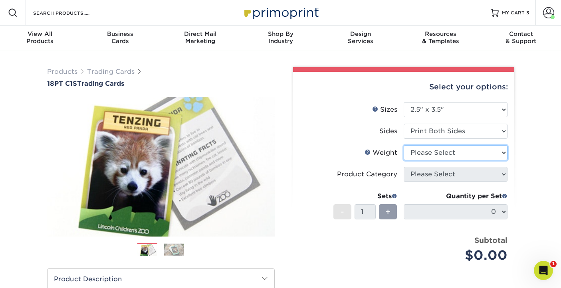
click at [503, 154] on select "Please Select 18PT C1S" at bounding box center [456, 152] width 104 height 15
select select "18PTC1S"
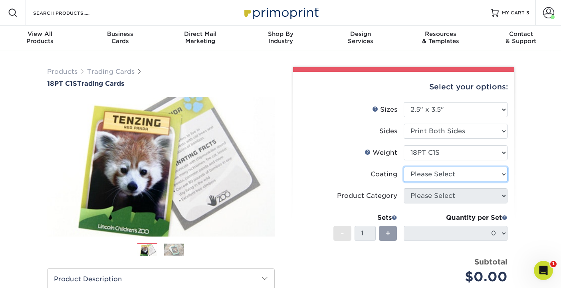
click at [504, 173] on select at bounding box center [456, 174] width 104 height 15
select select "1e8116af-acfc-44b1-83dc-8181aa338834"
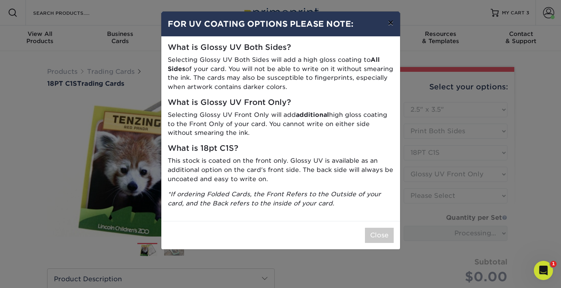
click at [390, 24] on button "×" at bounding box center [391, 23] width 18 height 22
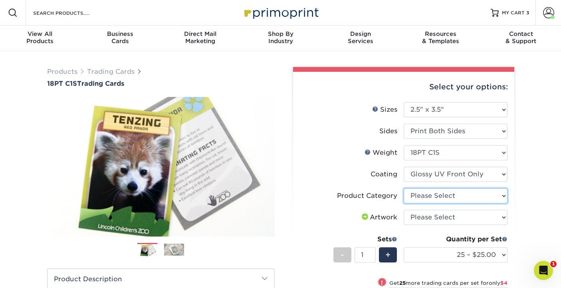
click at [503, 196] on select "Please Select Trading Cards" at bounding box center [456, 196] width 104 height 15
select select "c2f9bce9-36c2-409d-b101-c29d9d031e18"
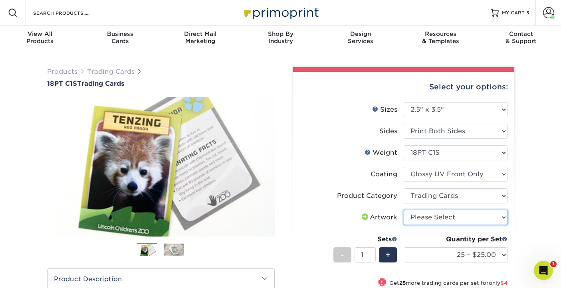
click at [504, 217] on select "Please Select I will upload files I need a design - $100" at bounding box center [456, 217] width 104 height 15
select select "upload"
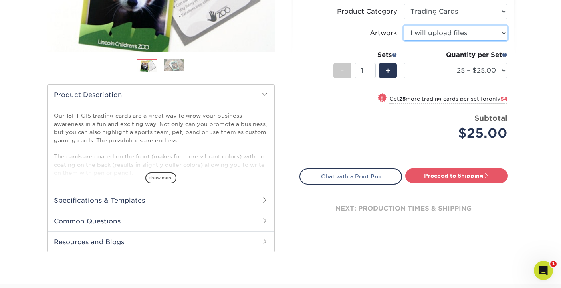
scroll to position [187, 0]
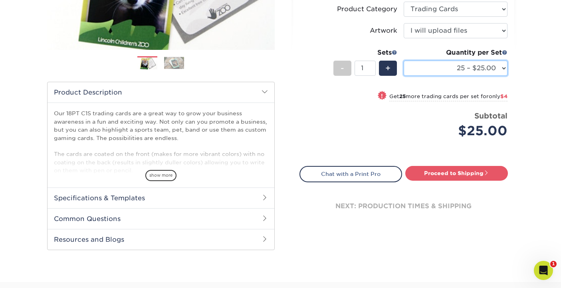
click at [504, 65] on select "25 – $25.00 50 – $29.00 75 – $37.00 100 – $41.00 250 – $48.00 500 – $58.00 1000…" at bounding box center [456, 68] width 104 height 15
select select "250 – $48.00"
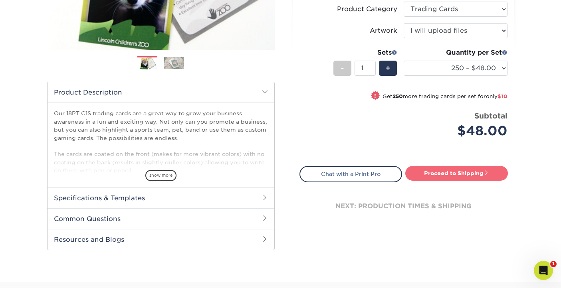
click at [459, 175] on link "Proceed to Shipping" at bounding box center [457, 173] width 103 height 14
type input "Set 1"
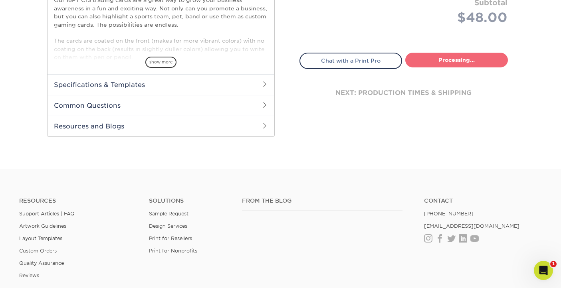
select select "f7cdf0bb-4f0d-4a12-bfed-4ea69d747644"
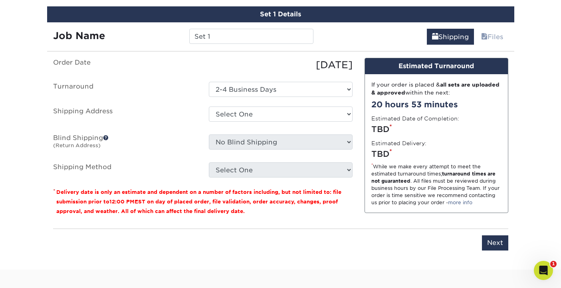
scroll to position [462, 0]
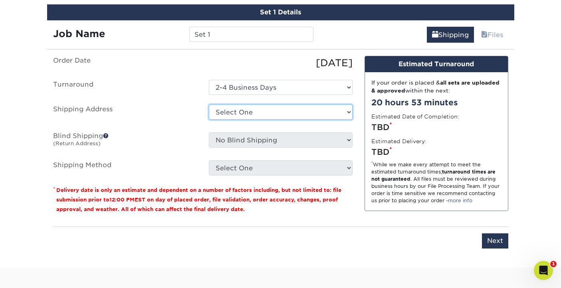
click at [349, 110] on select "Select One Hippo Pockets + Add New Address" at bounding box center [281, 112] width 144 height 15
select select "285302"
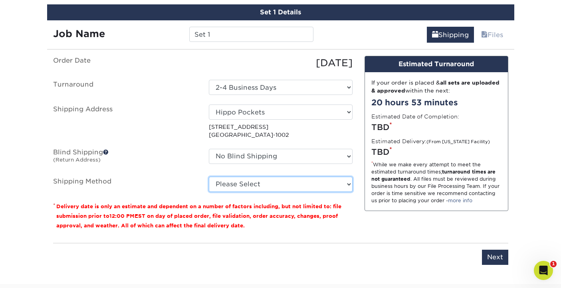
click at [348, 183] on select "Please Select Ground Shipping (+$16.21) 3 Day Shipping Service (+$19.90) 2 Day …" at bounding box center [281, 184] width 144 height 15
select select "02"
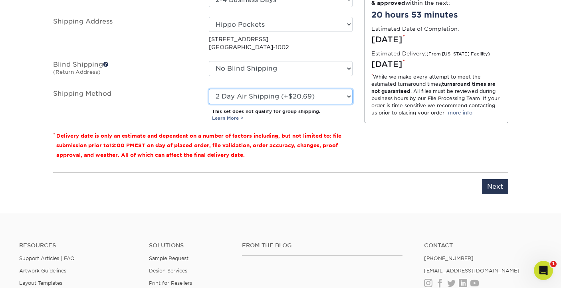
scroll to position [549, 0]
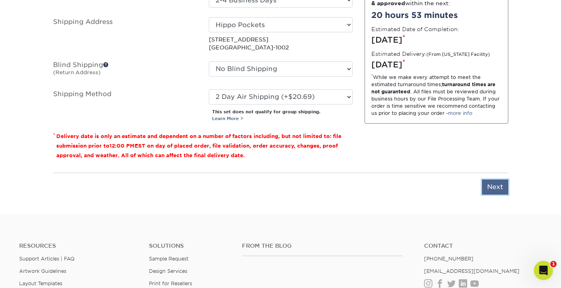
click at [488, 188] on input "Next" at bounding box center [495, 187] width 26 height 15
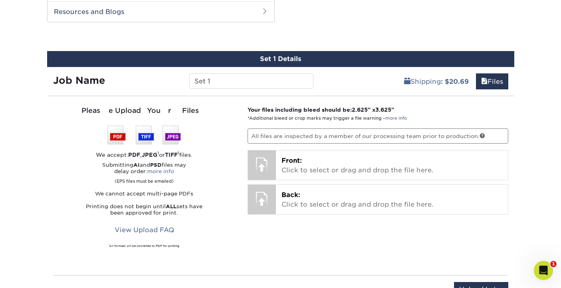
scroll to position [415, 0]
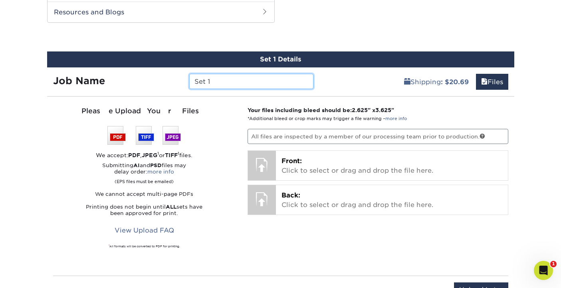
click at [205, 80] on input "Set 1" at bounding box center [251, 81] width 124 height 15
type input "Hippo Pocket trading cards Sailor"
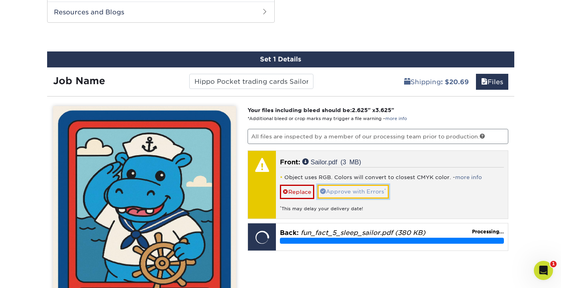
click at [342, 194] on link "Approve with Errors *" at bounding box center [354, 192] width 72 height 14
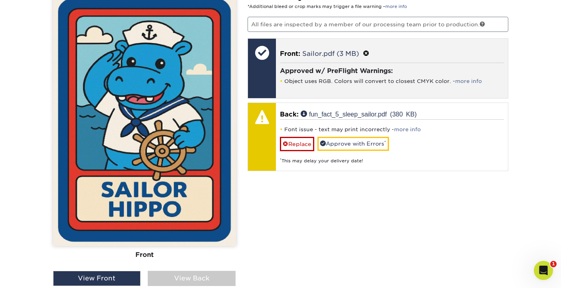
scroll to position [526, 0]
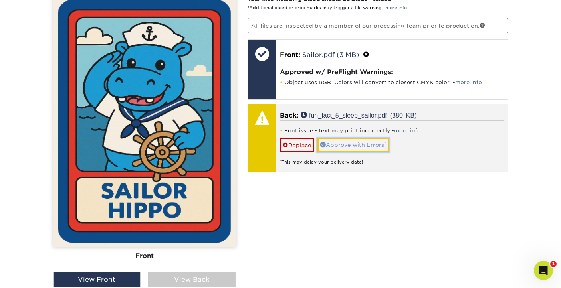
click at [340, 145] on link "Approve with Errors *" at bounding box center [354, 145] width 72 height 14
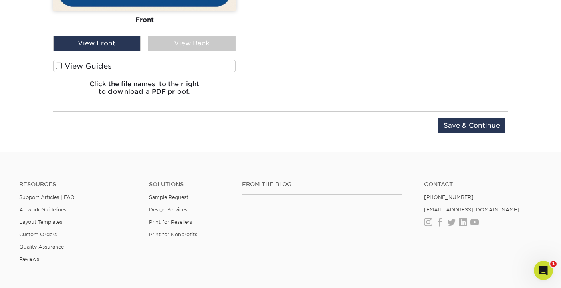
scroll to position [763, 0]
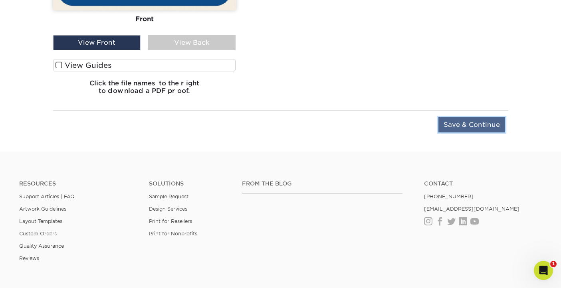
click at [460, 124] on input "Save & Continue" at bounding box center [472, 124] width 67 height 15
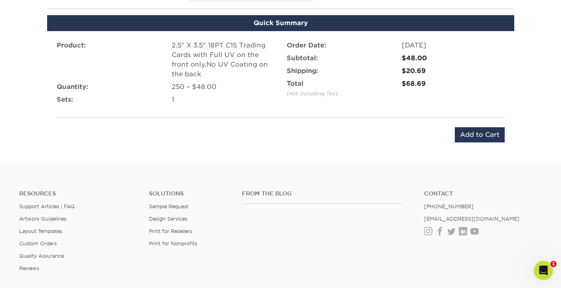
scroll to position [502, 0]
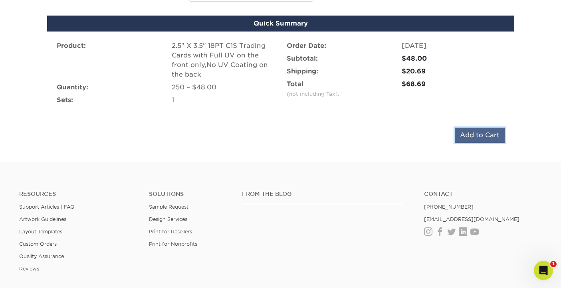
click at [475, 135] on input "Add to Cart" at bounding box center [480, 135] width 50 height 15
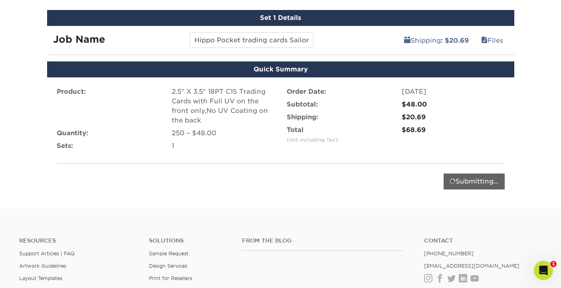
scroll to position [518, 0]
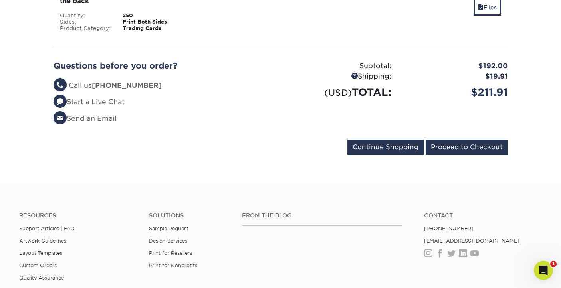
scroll to position [456, 0]
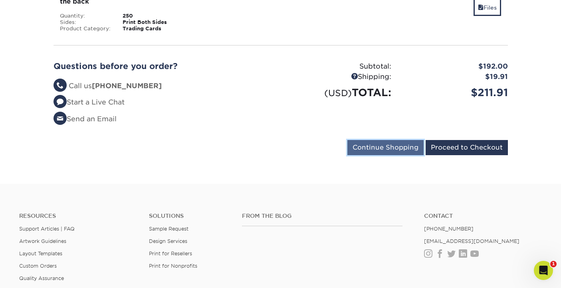
click at [407, 152] on input "Continue Shopping" at bounding box center [386, 147] width 76 height 15
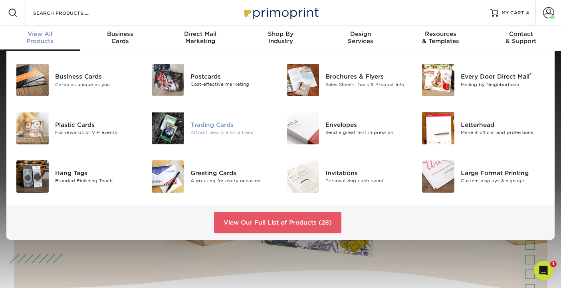
click at [177, 129] on img at bounding box center [168, 128] width 32 height 32
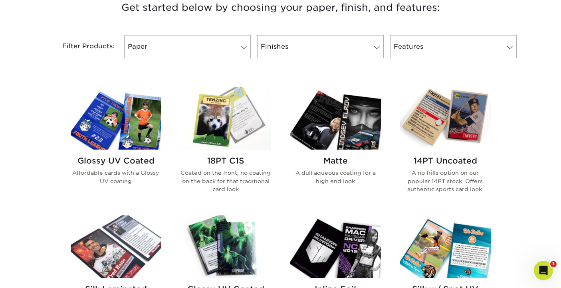
scroll to position [317, 0]
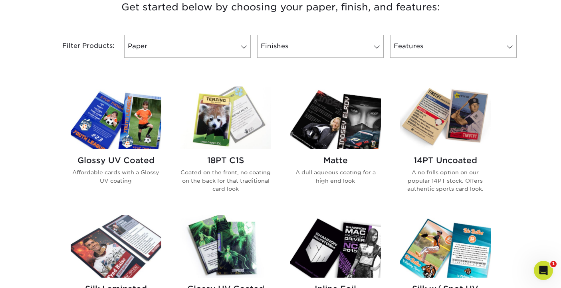
click at [225, 134] on img at bounding box center [226, 118] width 91 height 63
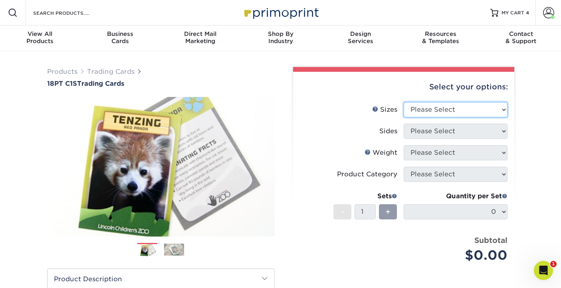
click at [503, 106] on select "Please Select 2.5" x 3.5"" at bounding box center [456, 109] width 104 height 15
select select "2.50x3.50"
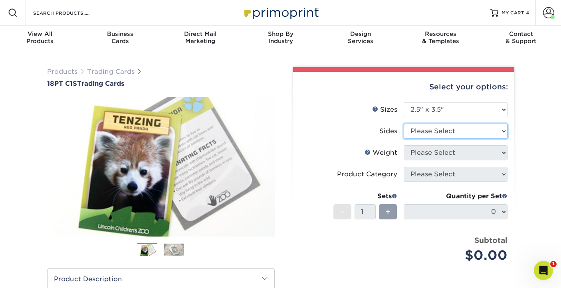
click at [502, 131] on select "Please Select Print Both Sides Print Front Only" at bounding box center [456, 131] width 104 height 15
select select "13abbda7-1d64-4f25-8bb2-c179b224825d"
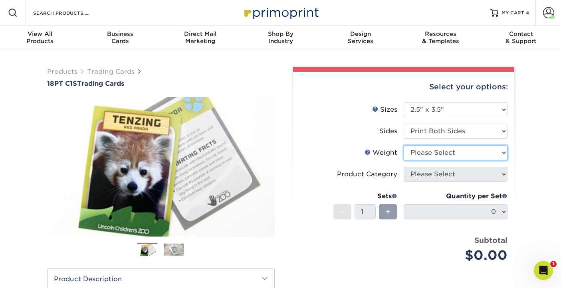
click at [505, 153] on select "Please Select 18PT C1S" at bounding box center [456, 152] width 104 height 15
select select "18PTC1S"
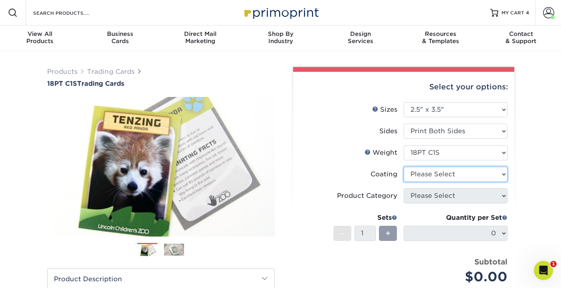
click at [501, 175] on select at bounding box center [456, 174] width 104 height 15
select select "1e8116af-acfc-44b1-83dc-8181aa338834"
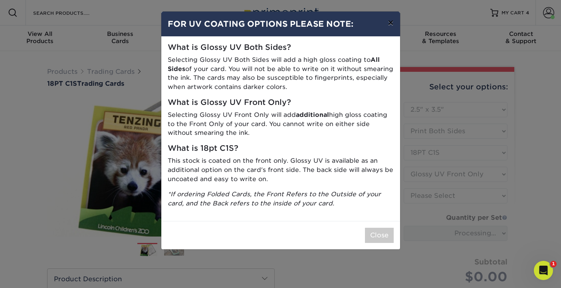
click at [389, 26] on button "×" at bounding box center [391, 23] width 18 height 22
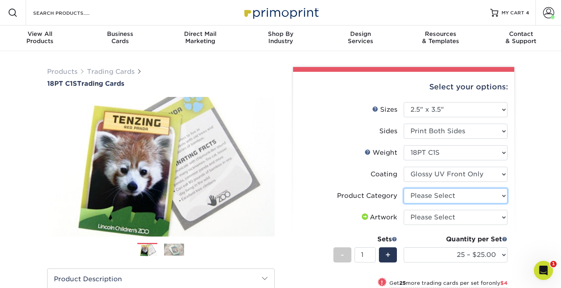
click at [501, 197] on select "Please Select Trading Cards" at bounding box center [456, 196] width 104 height 15
select select "c2f9bce9-36c2-409d-b101-c29d9d031e18"
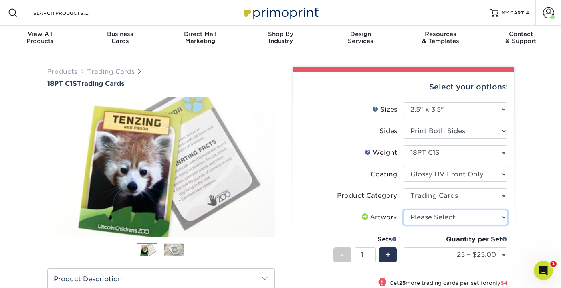
click at [503, 217] on select "Please Select I will upload files I need a design - $100" at bounding box center [456, 217] width 104 height 15
select select "upload"
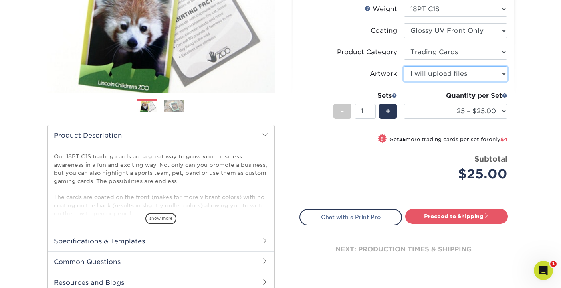
scroll to position [152, 0]
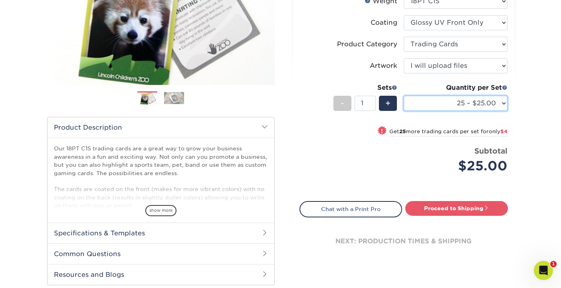
click at [503, 106] on select "25 – $25.00 50 – $29.00 75 – $37.00 100 – $41.00 250 – $48.00 500 – $58.00 1000…" at bounding box center [456, 103] width 104 height 15
select select "250 – $48.00"
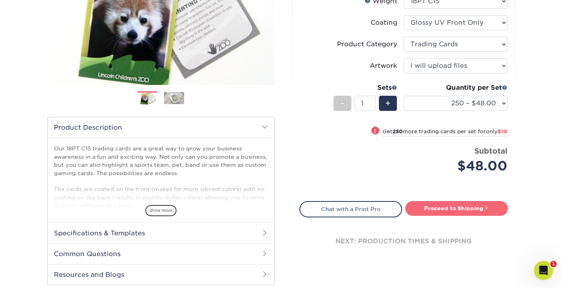
click at [438, 210] on link "Proceed to Shipping" at bounding box center [457, 208] width 103 height 14
type input "Set 1"
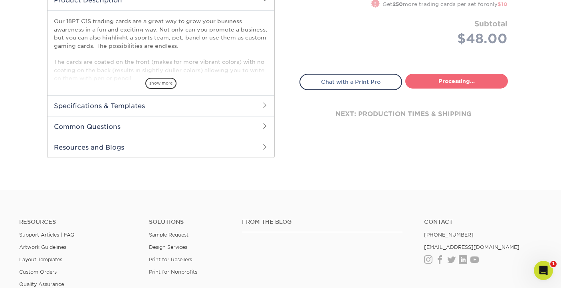
select select "f7cdf0bb-4f0d-4a12-bfed-4ea69d747644"
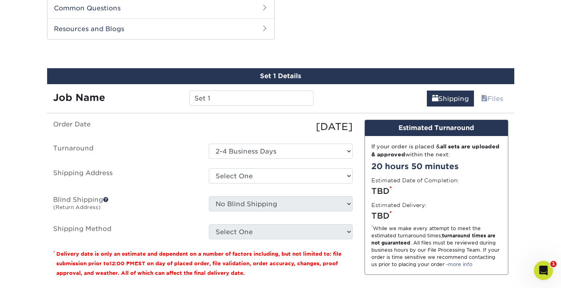
scroll to position [470, 0]
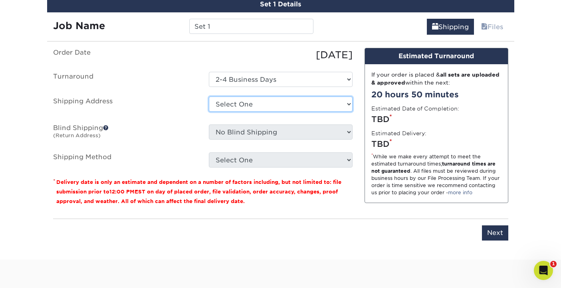
click at [348, 107] on select "Select One Hippo Pockets + Add New Address" at bounding box center [281, 104] width 144 height 15
select select "285302"
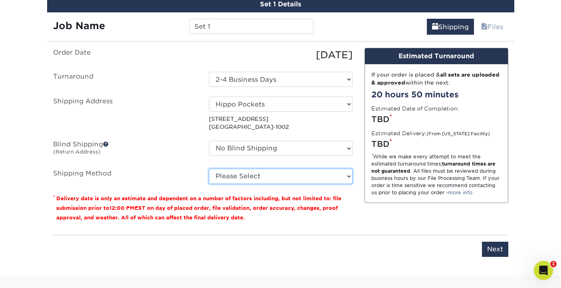
click at [348, 176] on select "Please Select Ground Shipping (+$16.21) 3 Day Shipping Service (+$19.90) 2 Day …" at bounding box center [281, 176] width 144 height 15
select select "02"
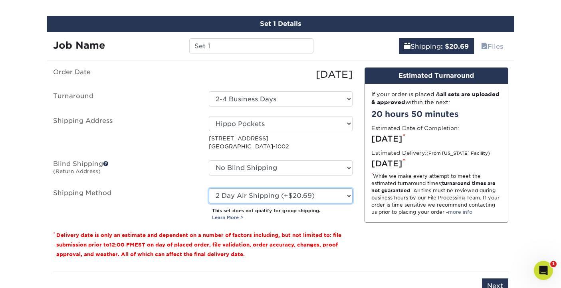
scroll to position [427, 0]
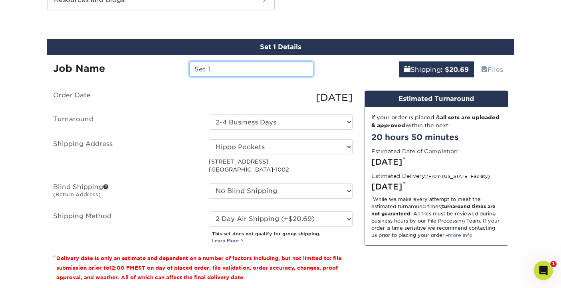
click at [212, 69] on input "Set 1" at bounding box center [251, 69] width 124 height 15
type input "S"
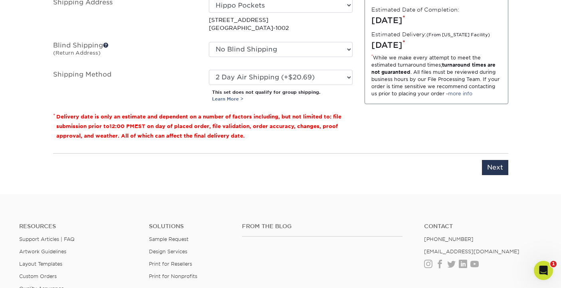
scroll to position [569, 0]
type input "Hippo Pocket trading cards teacher"
click at [493, 167] on input "Next" at bounding box center [495, 167] width 26 height 15
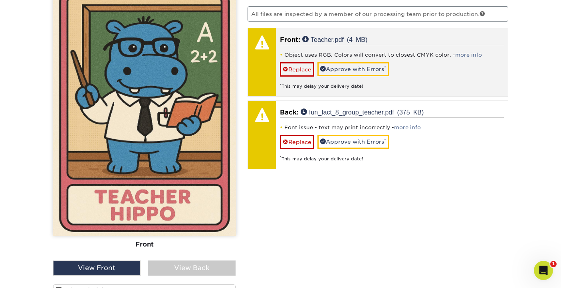
scroll to position [537, 0]
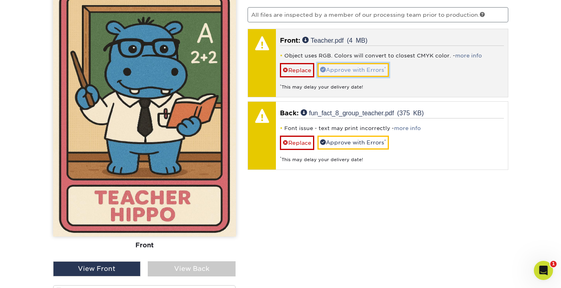
click at [363, 72] on link "Approve with Errors *" at bounding box center [354, 70] width 72 height 14
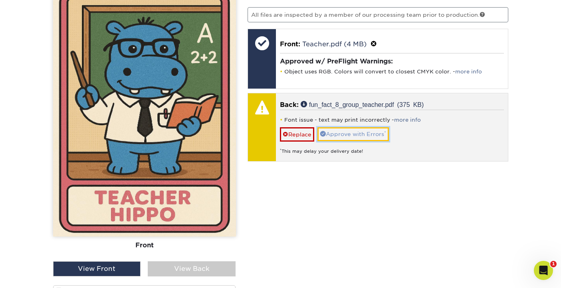
click at [358, 134] on link "Approve with Errors *" at bounding box center [354, 134] width 72 height 14
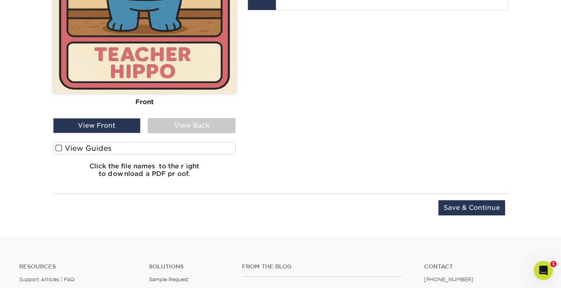
scroll to position [681, 0]
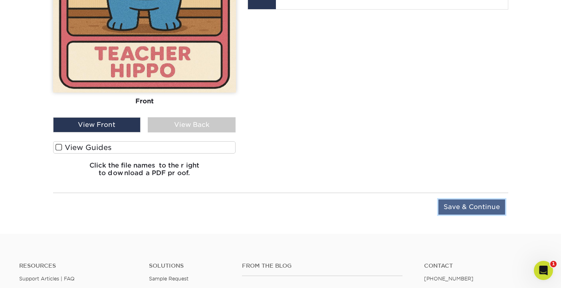
click at [450, 207] on input "Save & Continue" at bounding box center [472, 207] width 67 height 15
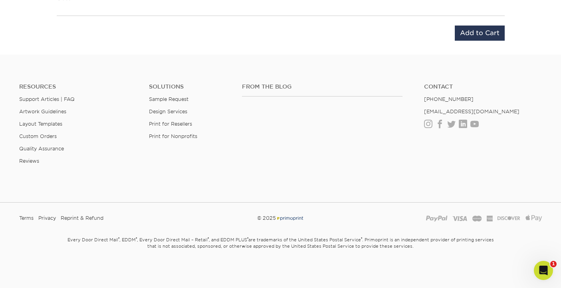
scroll to position [609, 0]
click at [472, 29] on input "Add to Cart" at bounding box center [480, 28] width 50 height 15
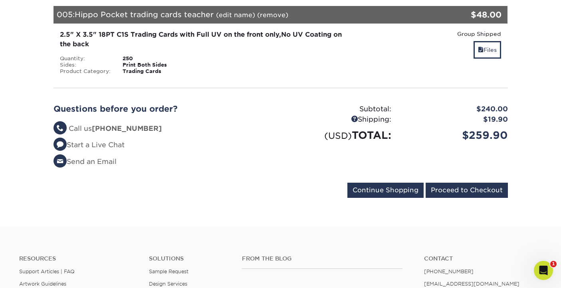
scroll to position [492, 0]
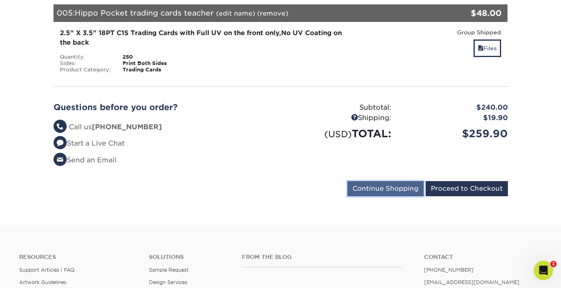
click at [379, 192] on input "Continue Shopping" at bounding box center [386, 188] width 76 height 15
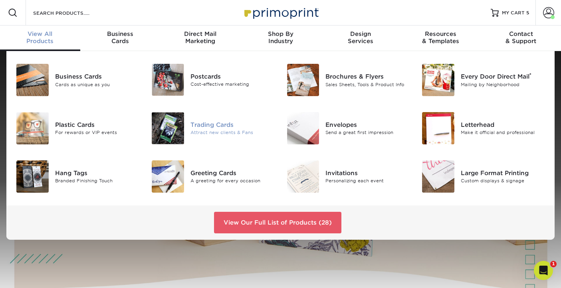
click at [191, 128] on div "Trading Cards" at bounding box center [233, 125] width 84 height 9
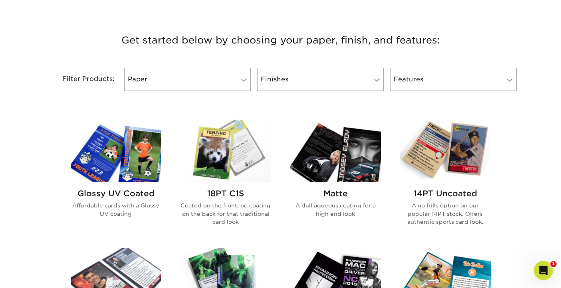
scroll to position [285, 0]
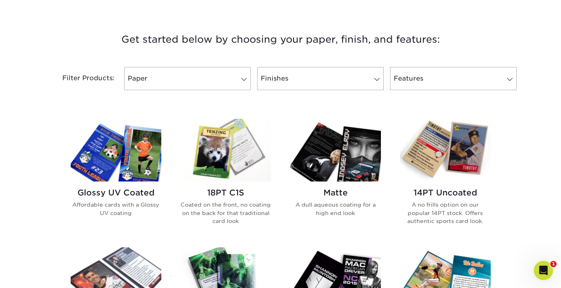
click at [232, 146] on img at bounding box center [226, 150] width 91 height 63
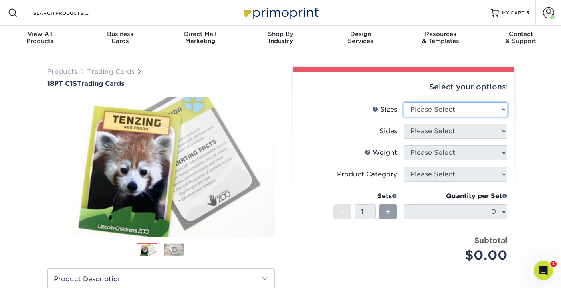
click at [503, 109] on select "Please Select 2.5" x 3.5"" at bounding box center [456, 109] width 104 height 15
select select "2.50x3.50"
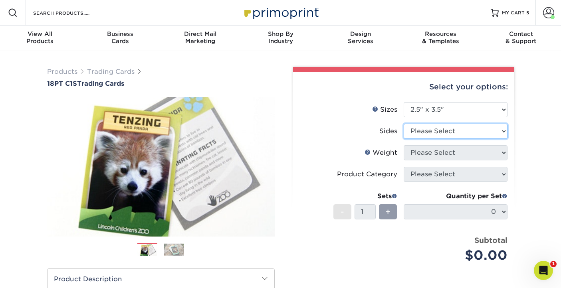
click at [503, 131] on select "Please Select Print Both Sides Print Front Only" at bounding box center [456, 131] width 104 height 15
select select "13abbda7-1d64-4f25-8bb2-c179b224825d"
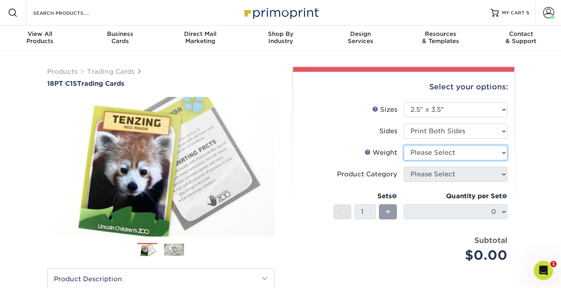
click at [501, 153] on select "Please Select 18PT C1S" at bounding box center [456, 152] width 104 height 15
select select "18PTC1S"
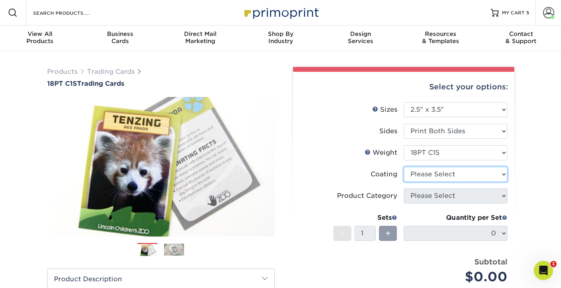
click at [501, 175] on select at bounding box center [456, 174] width 104 height 15
select select "1e8116af-acfc-44b1-83dc-8181aa338834"
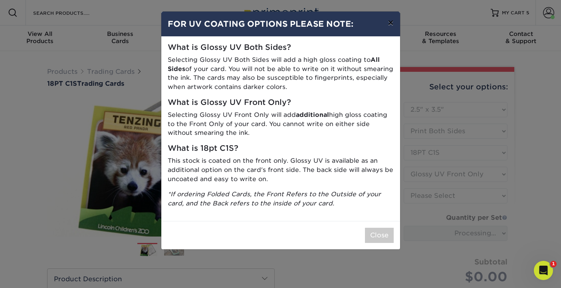
click at [391, 26] on button "×" at bounding box center [391, 23] width 18 height 22
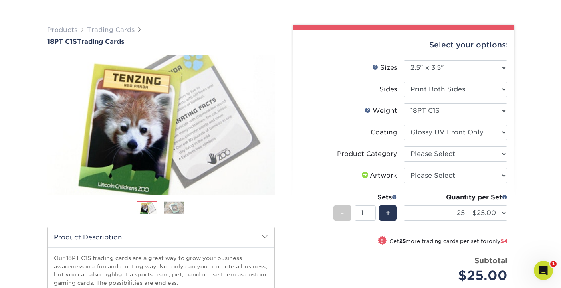
scroll to position [42, 0]
click at [502, 155] on select "Please Select Trading Cards" at bounding box center [456, 153] width 104 height 15
select select "c2f9bce9-36c2-409d-b101-c29d9d031e18"
click at [505, 175] on select "Please Select I will upload files I need a design - $100" at bounding box center [456, 175] width 104 height 15
select select "upload"
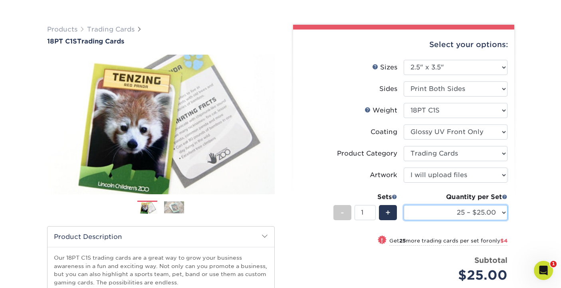
click at [502, 211] on select "25 – $25.00 50 – $29.00 75 – $37.00 100 – $41.00 250 – $48.00 500 – $58.00 1000…" at bounding box center [456, 212] width 104 height 15
select select "250 – $48.00"
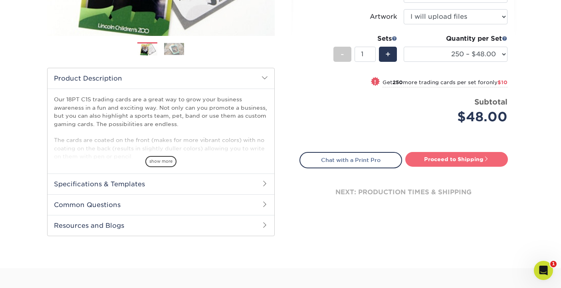
click at [481, 163] on link "Proceed to Shipping" at bounding box center [457, 159] width 103 height 14
type input "Set 1"
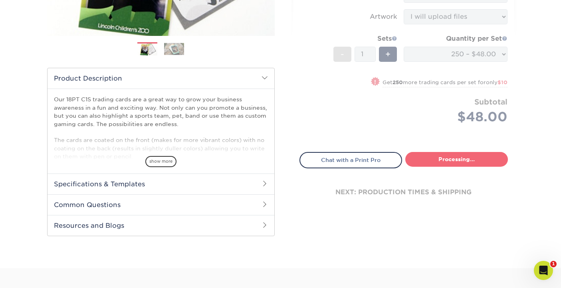
select select "f7cdf0bb-4f0d-4a12-bfed-4ea69d747644"
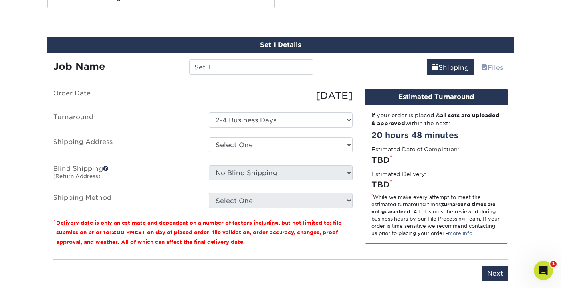
scroll to position [430, 0]
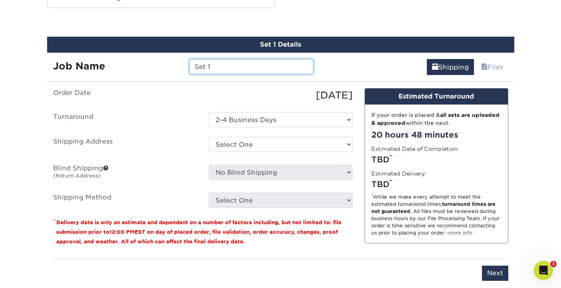
click at [209, 66] on input "Set 1" at bounding box center [251, 66] width 124 height 15
type input "S"
type input "Hippo Pocket trading cards Vet"
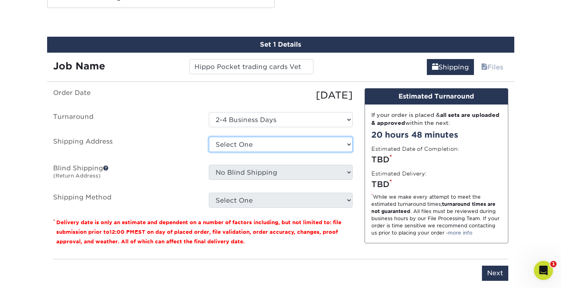
click at [348, 142] on select "Select One Hippo Pockets + Add New Address" at bounding box center [281, 144] width 144 height 15
select select "285302"
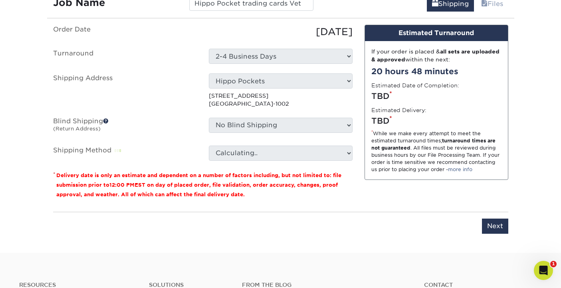
scroll to position [496, 0]
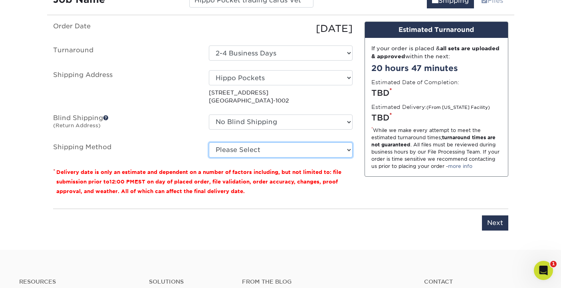
click at [347, 149] on select "Please Select Ground Shipping (+$16.21) 3 Day Shipping Service (+$19.90) 2 Day …" at bounding box center [281, 150] width 144 height 15
select select "02"
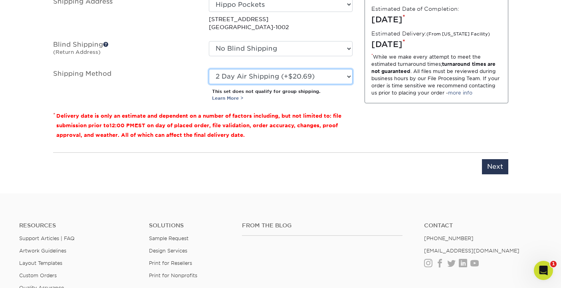
scroll to position [568, 0]
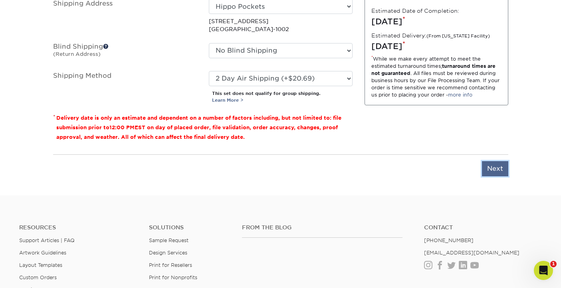
click at [490, 167] on input "Next" at bounding box center [495, 168] width 26 height 15
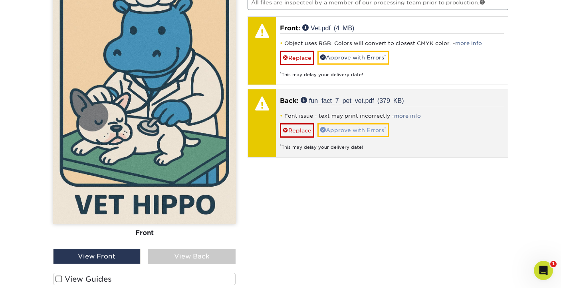
scroll to position [549, 0]
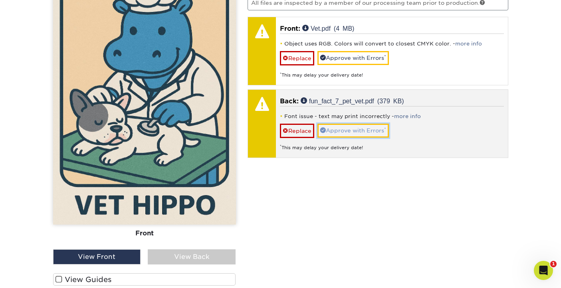
click at [348, 129] on link "Approve with Errors *" at bounding box center [354, 131] width 72 height 14
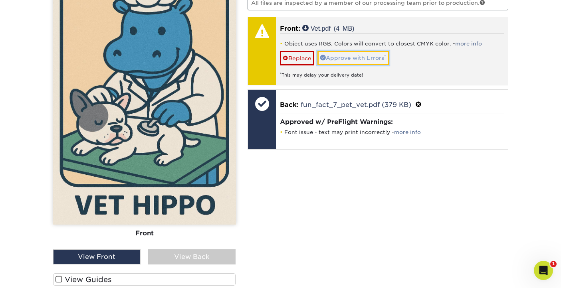
click at [350, 56] on link "Approve with Errors *" at bounding box center [354, 58] width 72 height 14
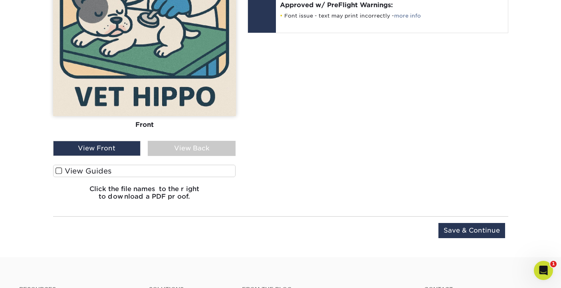
scroll to position [674, 0]
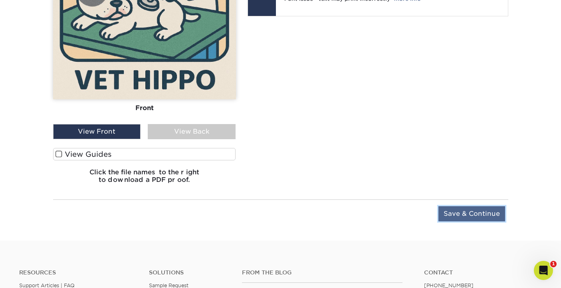
click at [450, 213] on input "Save & Continue" at bounding box center [472, 214] width 67 height 15
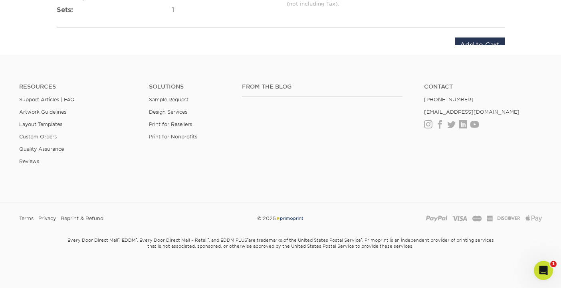
scroll to position [609, 0]
click at [466, 29] on input "Add to Cart" at bounding box center [480, 28] width 50 height 15
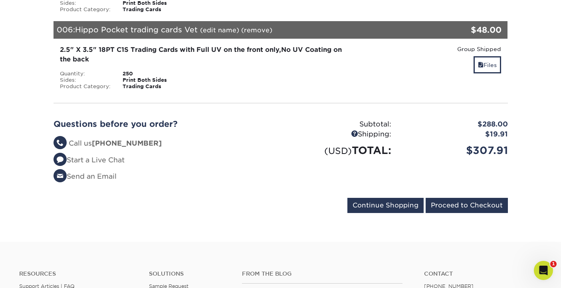
scroll to position [559, 0]
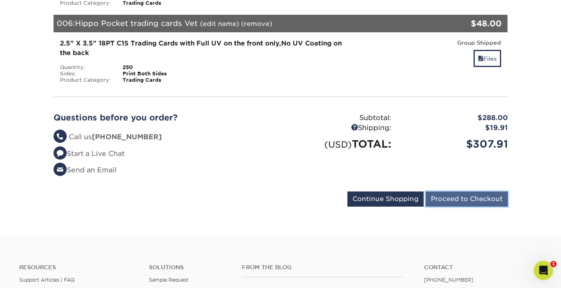
click at [455, 199] on input "Proceed to Checkout" at bounding box center [467, 199] width 82 height 15
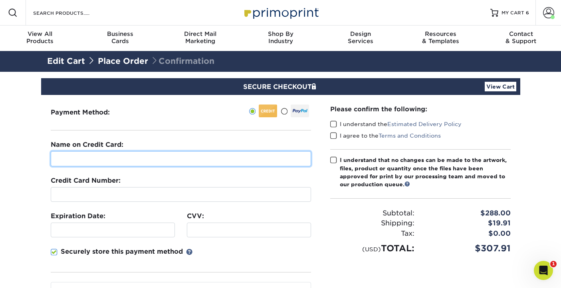
click at [80, 161] on input "text" at bounding box center [181, 158] width 261 height 15
type input "[PERSON_NAME]"
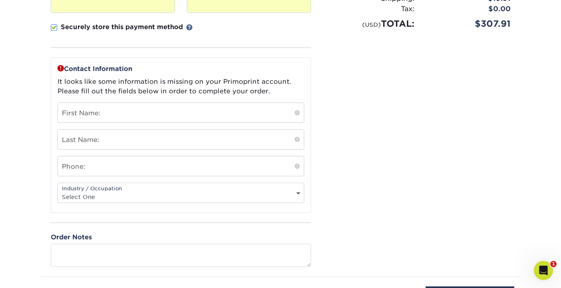
scroll to position [233, 0]
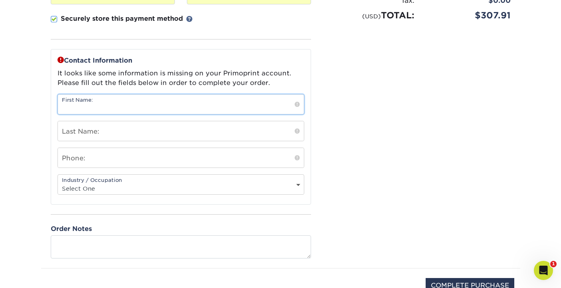
click at [99, 107] on input "text" at bounding box center [181, 105] width 246 height 20
type input "[PERSON_NAME]"
type input "bue"
type input "6126367187"
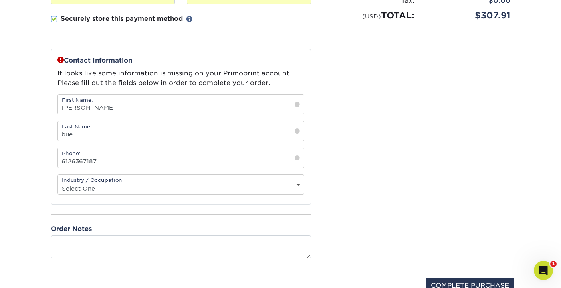
click at [298, 187] on select "Select One Administrative Executive Human Resources Construction Education Ente…" at bounding box center [181, 189] width 246 height 12
click at [298, 182] on div "Industry / Occupation Select One Administrative Executive Human Resources Const…" at bounding box center [181, 185] width 247 height 20
click at [297, 185] on select "Select One Administrative Executive Human Resources Construction Education Ente…" at bounding box center [181, 189] width 246 height 12
select select "3"
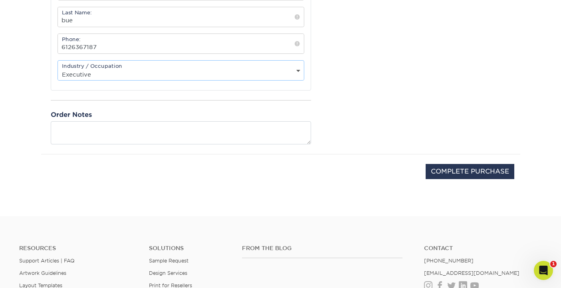
scroll to position [350, 0]
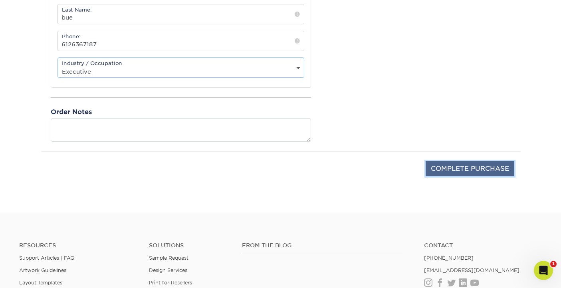
click at [441, 169] on input "COMPLETE PURCHASE" at bounding box center [470, 168] width 89 height 15
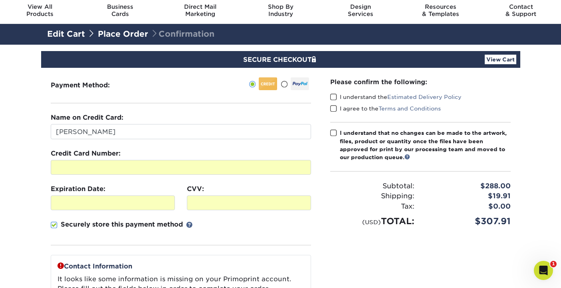
scroll to position [16, 0]
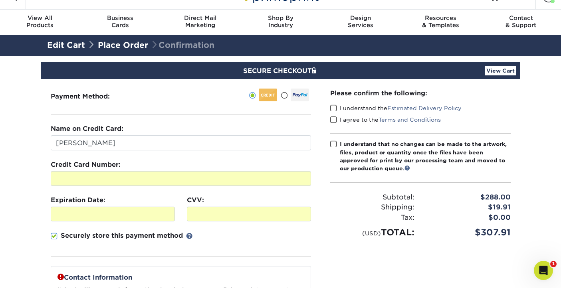
click at [333, 107] on span at bounding box center [333, 109] width 7 height 8
click at [0, 0] on input "I understand the Estimated Delivery Policy" at bounding box center [0, 0] width 0 height 0
click at [333, 119] on span at bounding box center [333, 120] width 7 height 8
click at [0, 0] on input "I agree to the Terms and Conditions" at bounding box center [0, 0] width 0 height 0
click at [334, 143] on span at bounding box center [333, 145] width 7 height 8
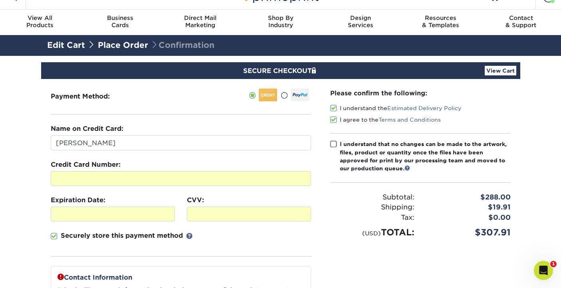
click at [0, 0] on input "I understand that no changes can be made to the artwork, files, product or quan…" at bounding box center [0, 0] width 0 height 0
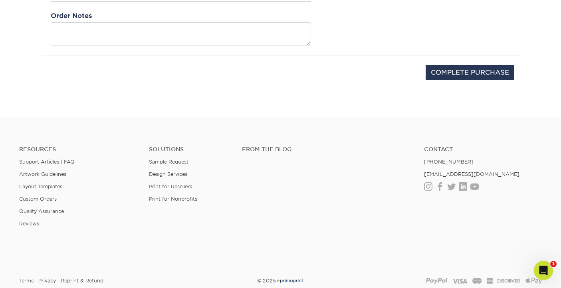
scroll to position [451, 0]
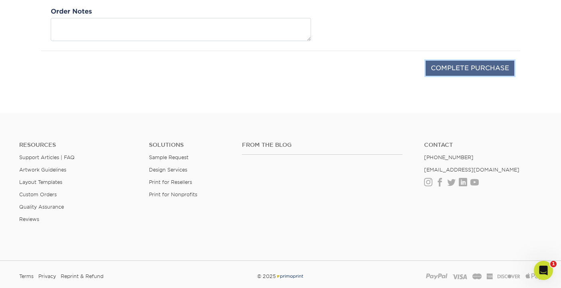
click at [455, 67] on input "COMPLETE PURCHASE" at bounding box center [470, 68] width 89 height 15
type input "PROCESSING, PLEASE WAIT..."
